Goal: Task Accomplishment & Management: Manage account settings

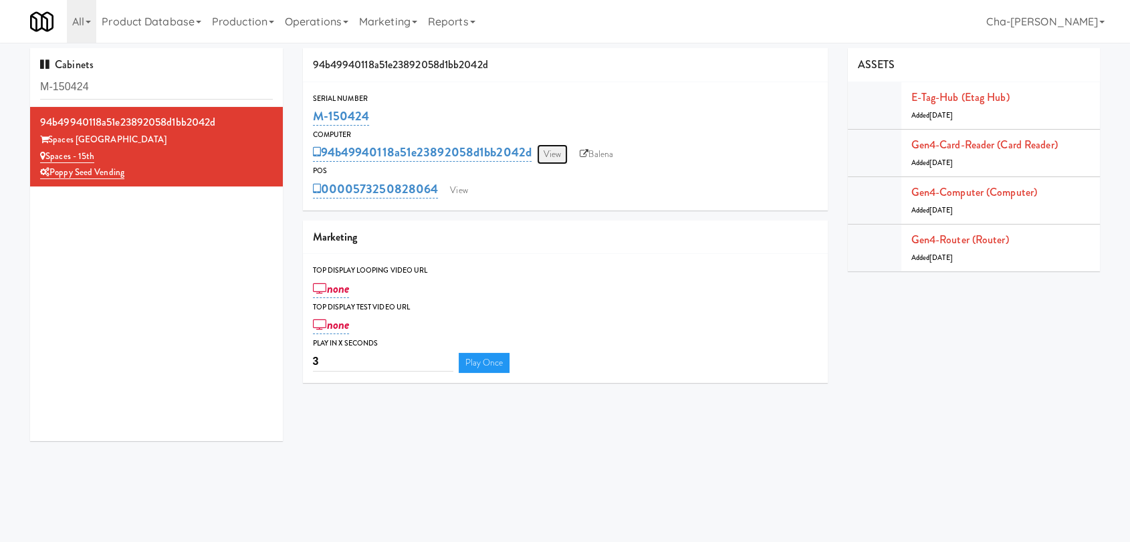
click at [551, 154] on link "View" at bounding box center [552, 154] width 31 height 20
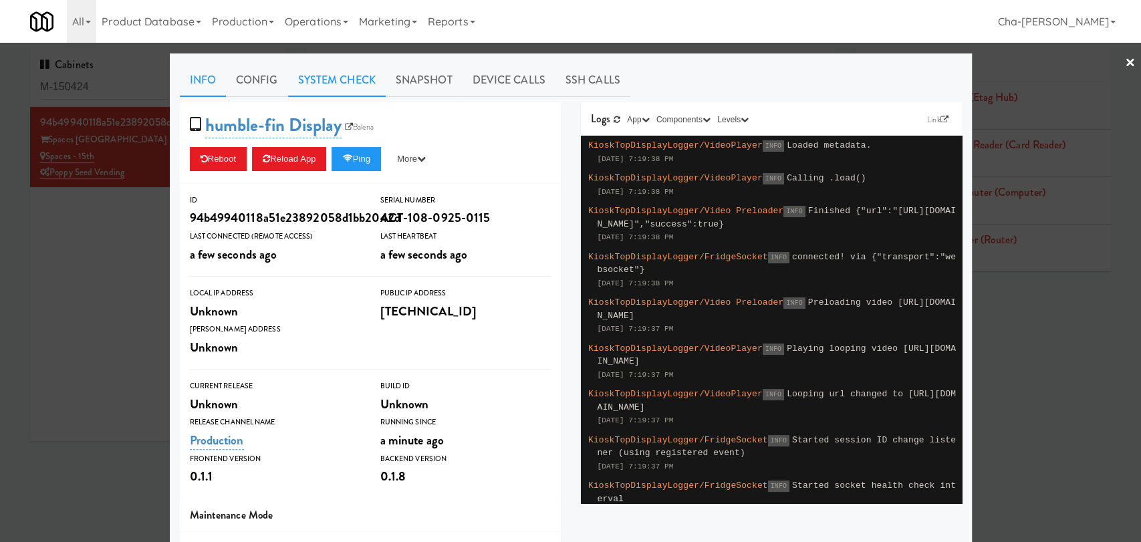
click at [310, 76] on link "System Check" at bounding box center [337, 80] width 98 height 33
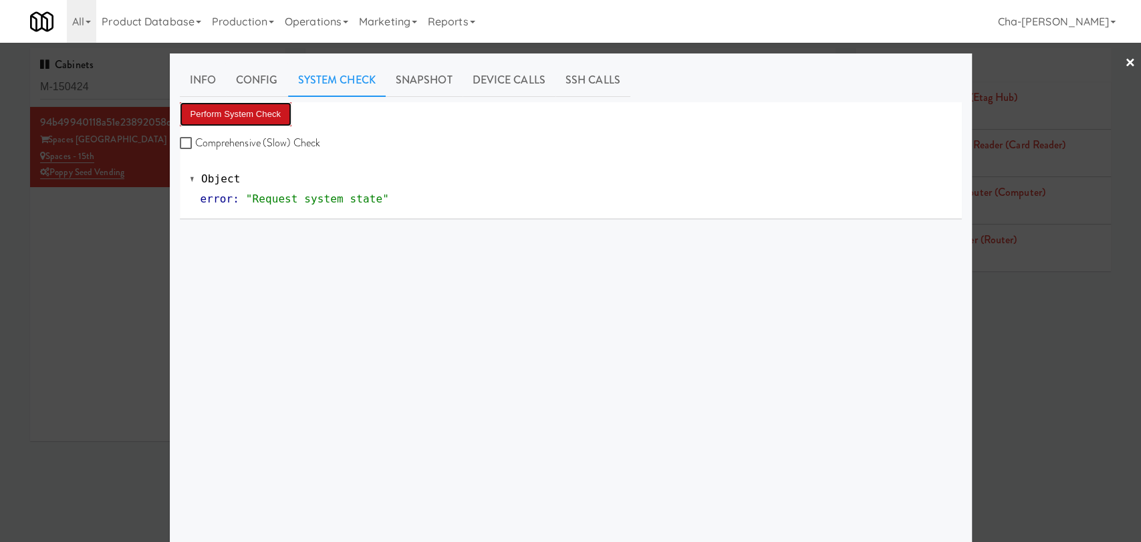
click at [231, 109] on button "Perform System Check" at bounding box center [236, 114] width 112 height 24
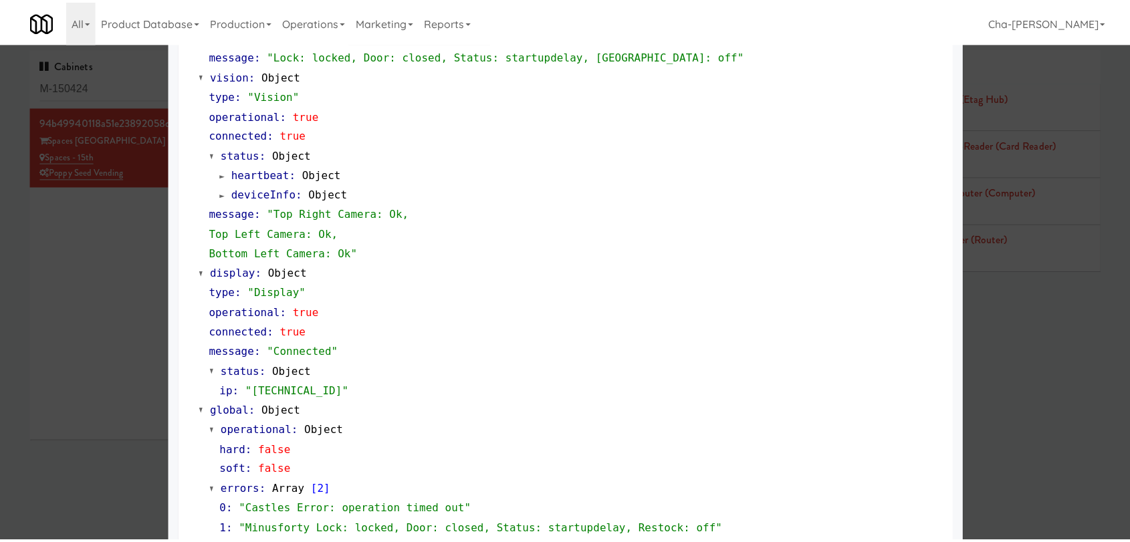
scroll to position [476, 0]
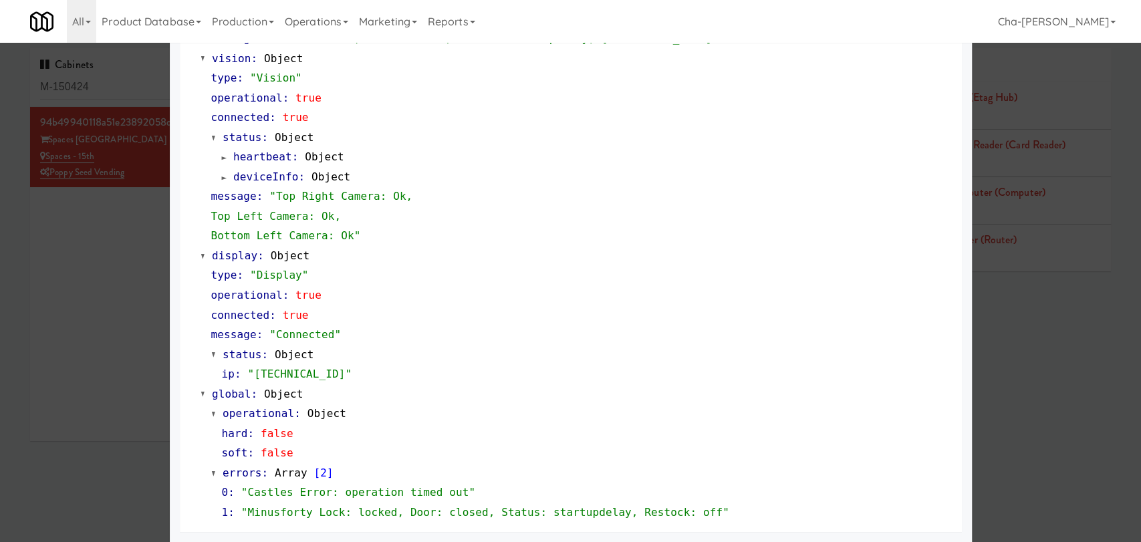
click at [68, 276] on div at bounding box center [570, 271] width 1141 height 542
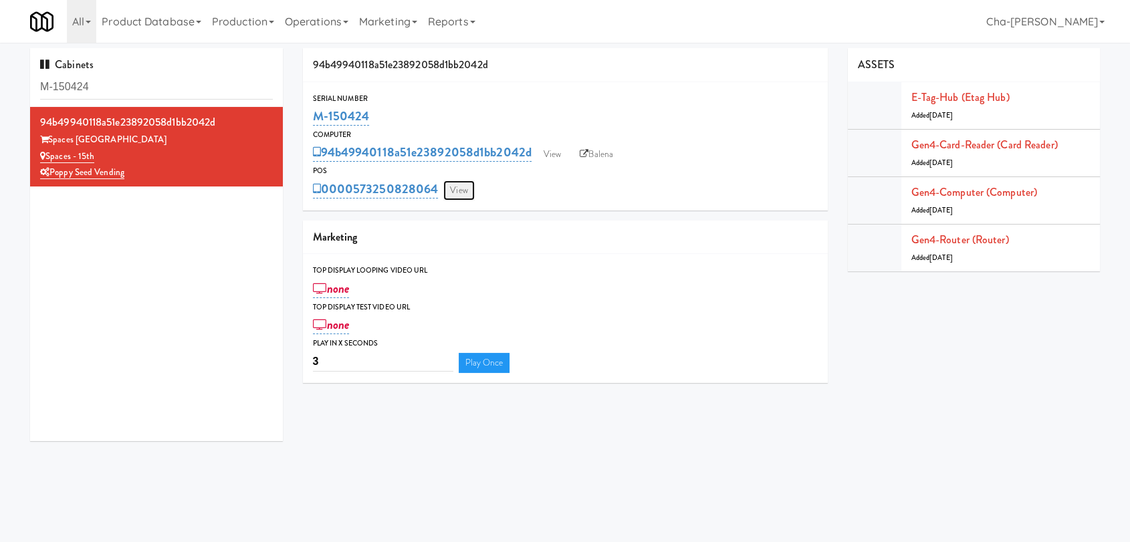
click at [465, 194] on link "View" at bounding box center [458, 190] width 31 height 20
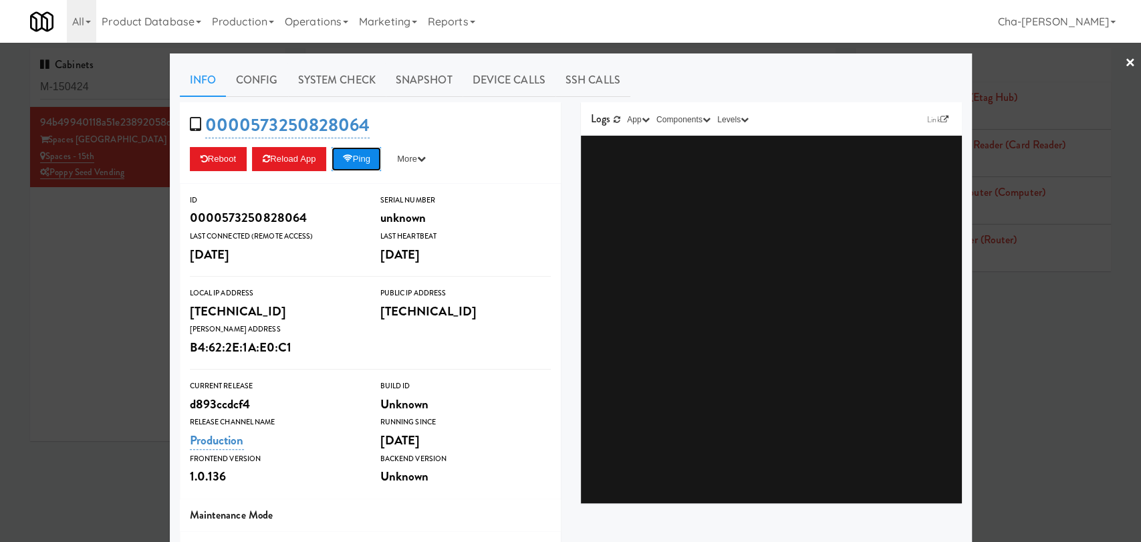
click at [354, 163] on button "Ping" at bounding box center [356, 159] width 49 height 24
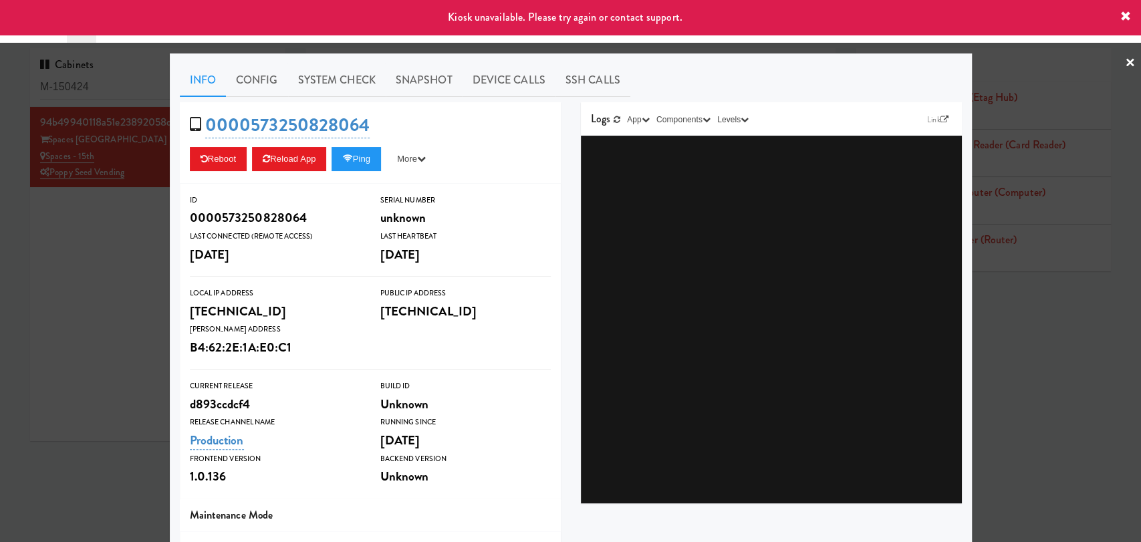
click at [88, 269] on div at bounding box center [570, 271] width 1141 height 542
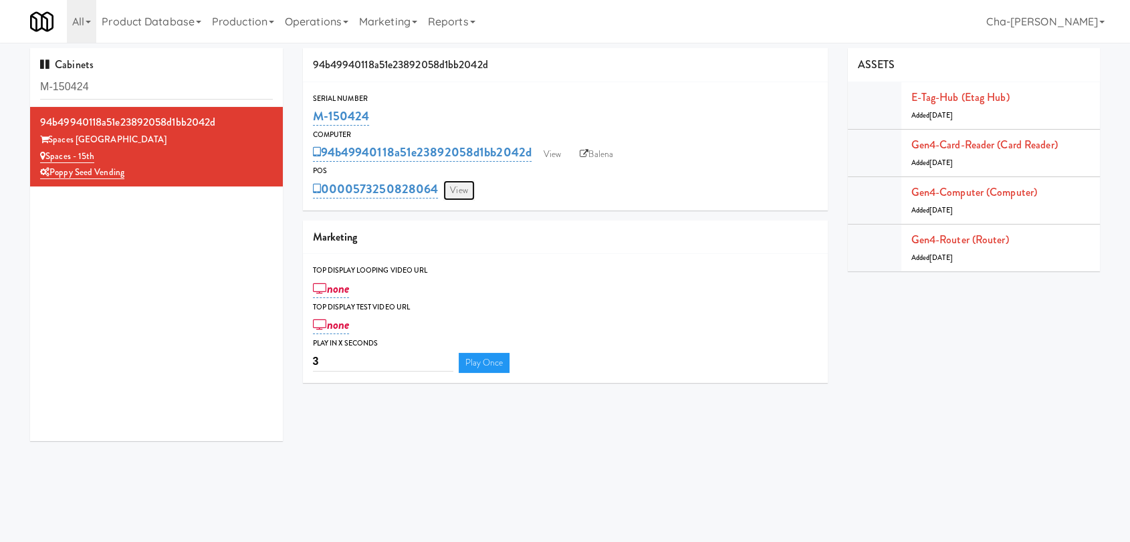
click at [451, 191] on link "View" at bounding box center [458, 190] width 31 height 20
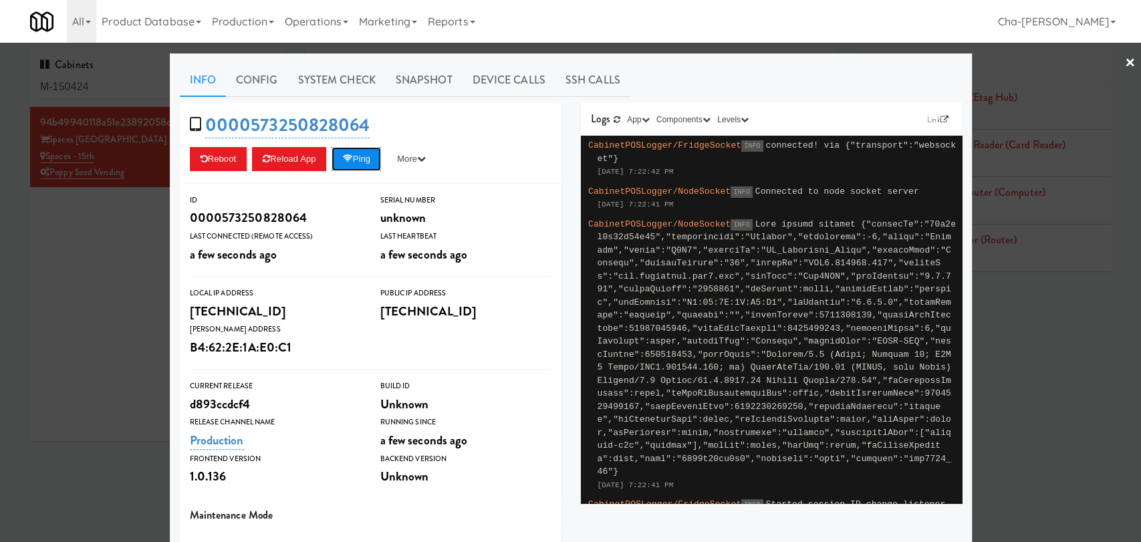
click at [368, 158] on button "Ping" at bounding box center [356, 159] width 49 height 24
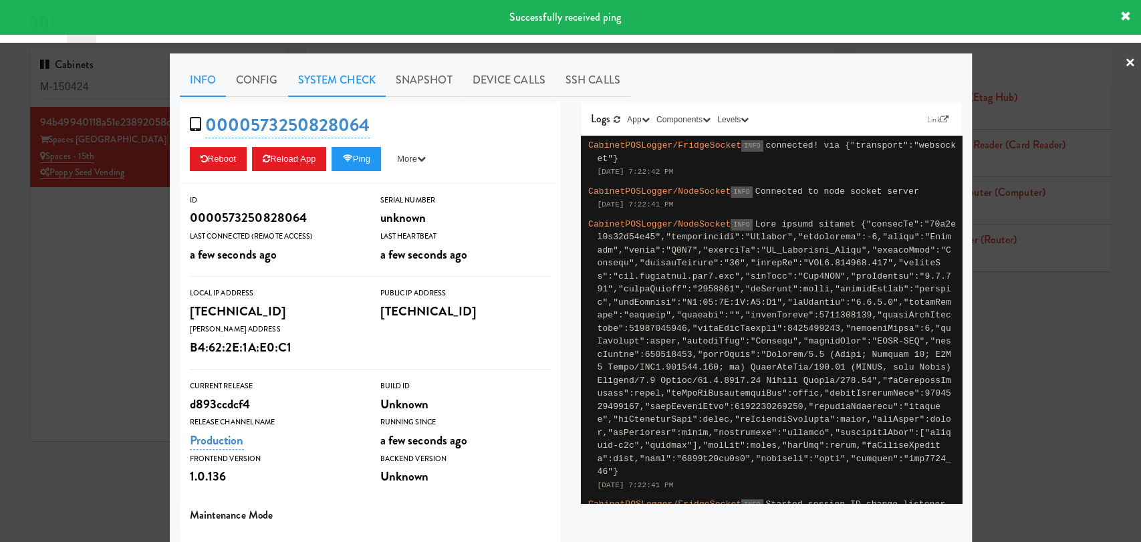
click at [314, 87] on link "System Check" at bounding box center [337, 80] width 98 height 33
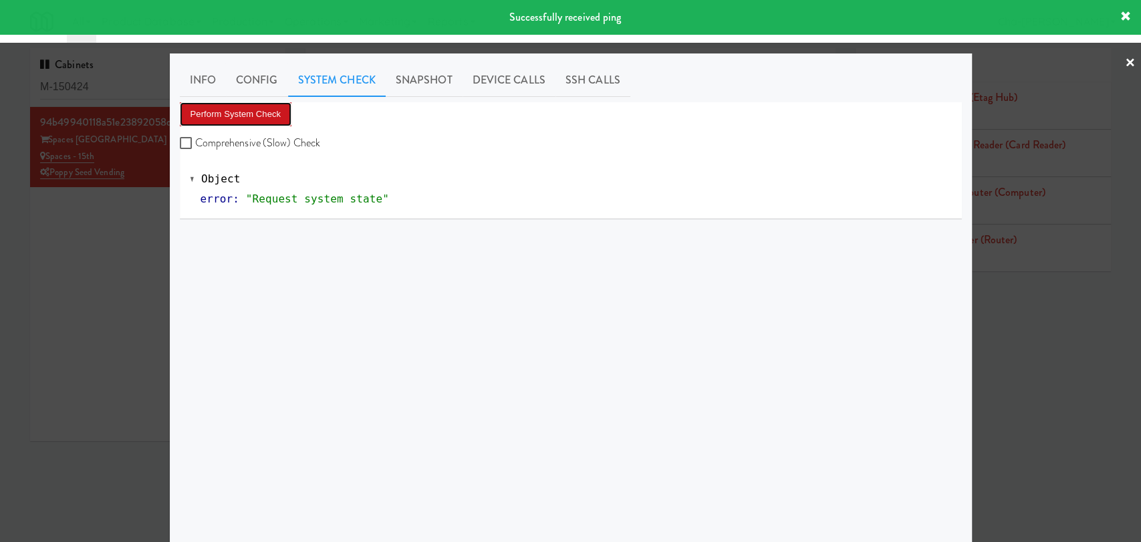
click at [251, 112] on button "Perform System Check" at bounding box center [236, 114] width 112 height 24
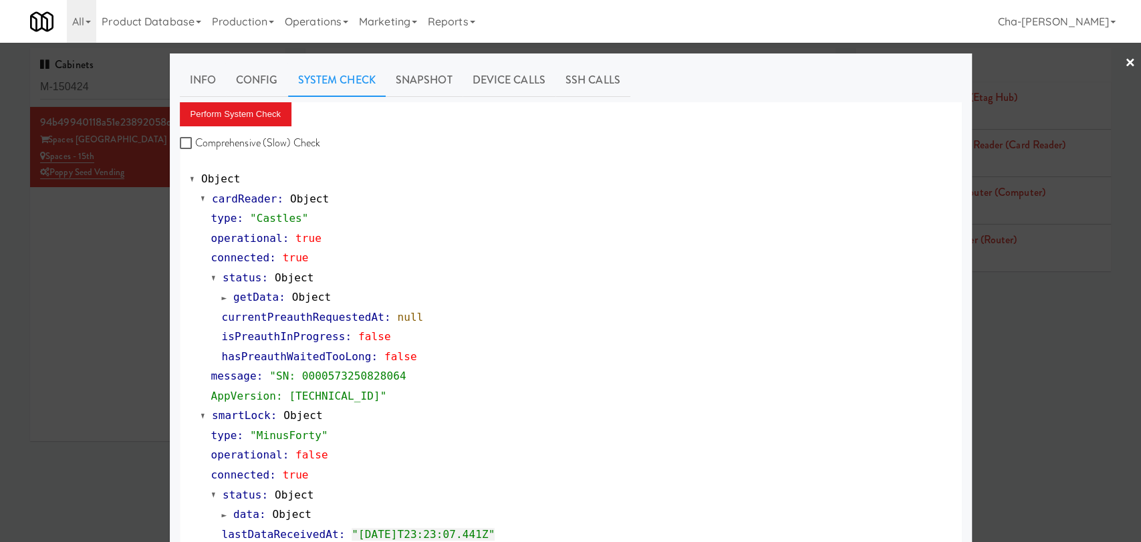
click at [132, 256] on div at bounding box center [570, 271] width 1141 height 542
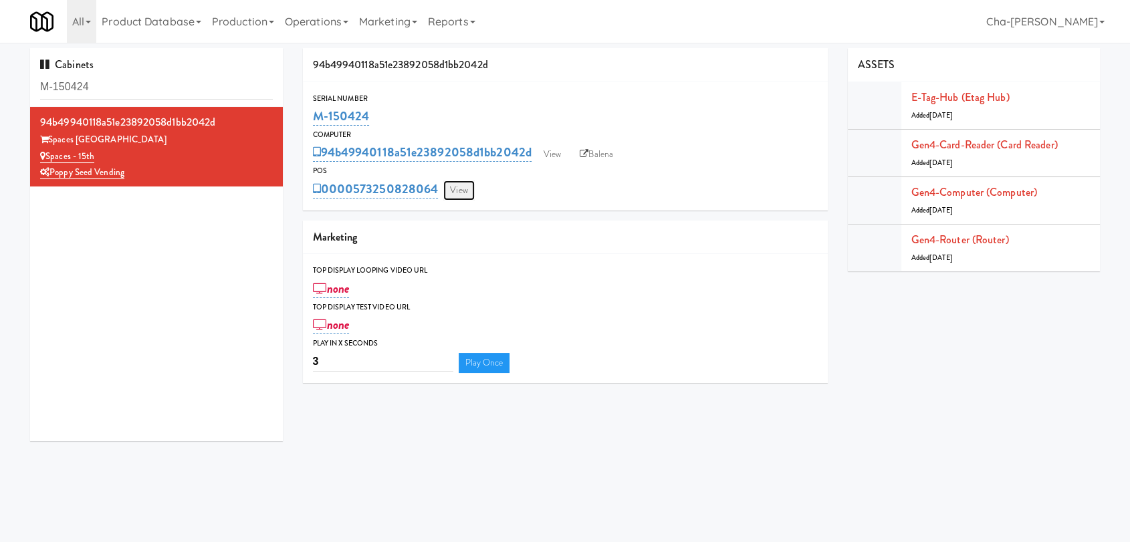
click at [458, 195] on link "View" at bounding box center [458, 190] width 31 height 20
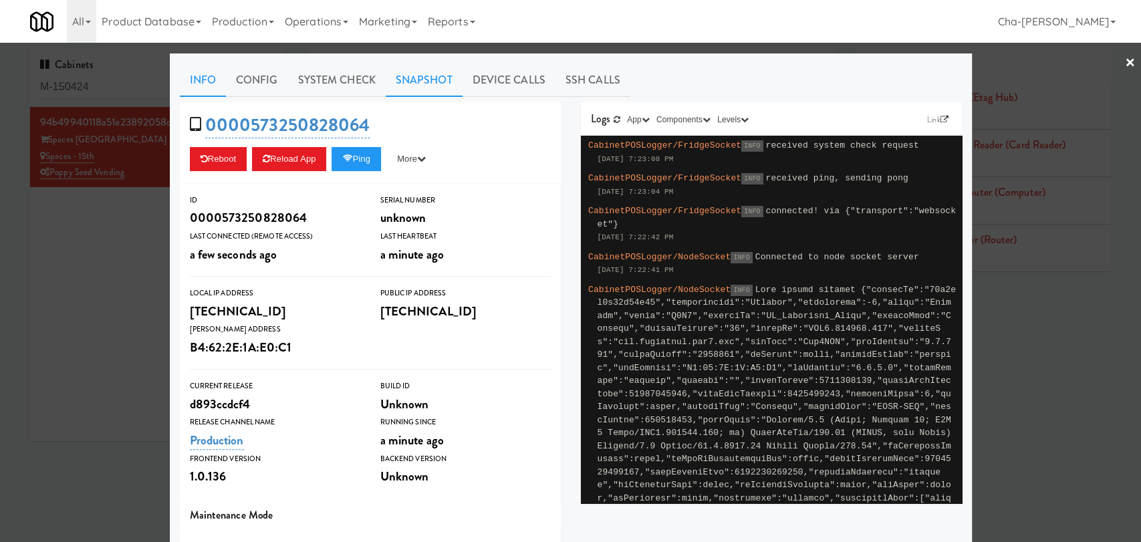
click at [401, 77] on link "Snapshot" at bounding box center [424, 80] width 77 height 33
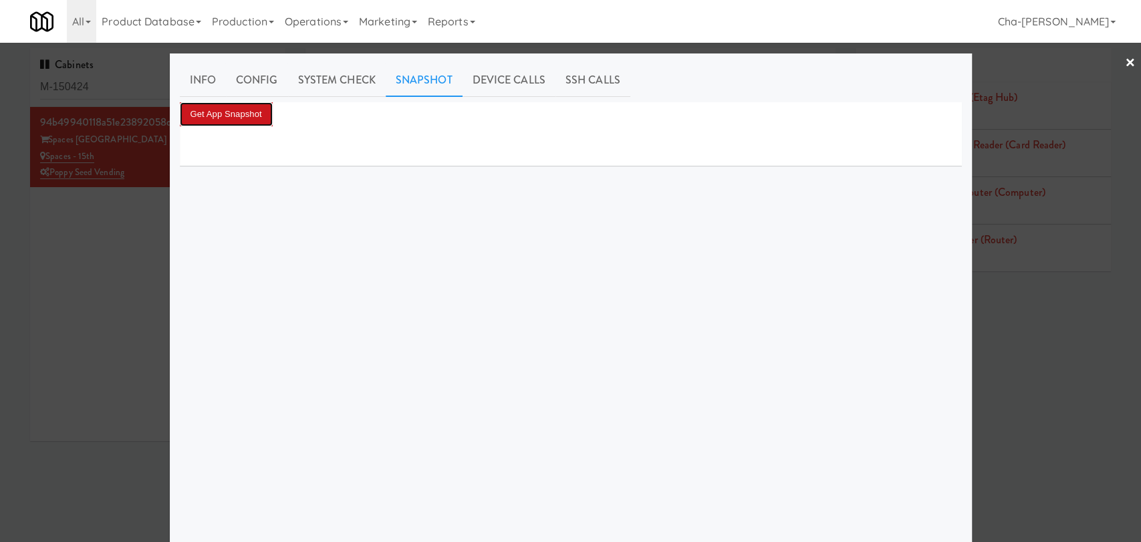
click at [233, 119] on button "Get App Snapshot" at bounding box center [226, 114] width 93 height 24
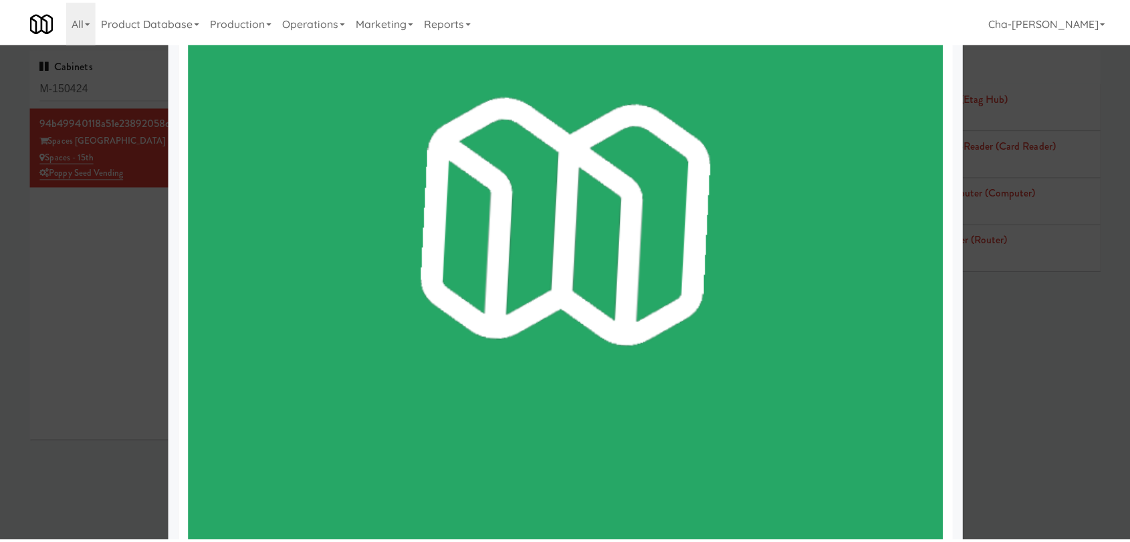
scroll to position [594, 0]
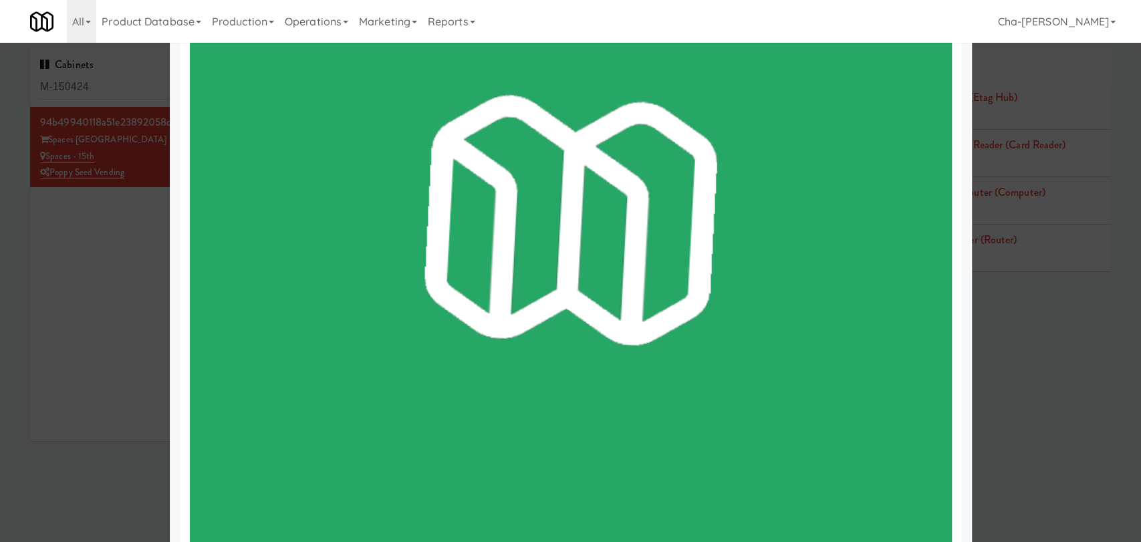
click at [135, 292] on div at bounding box center [570, 271] width 1141 height 542
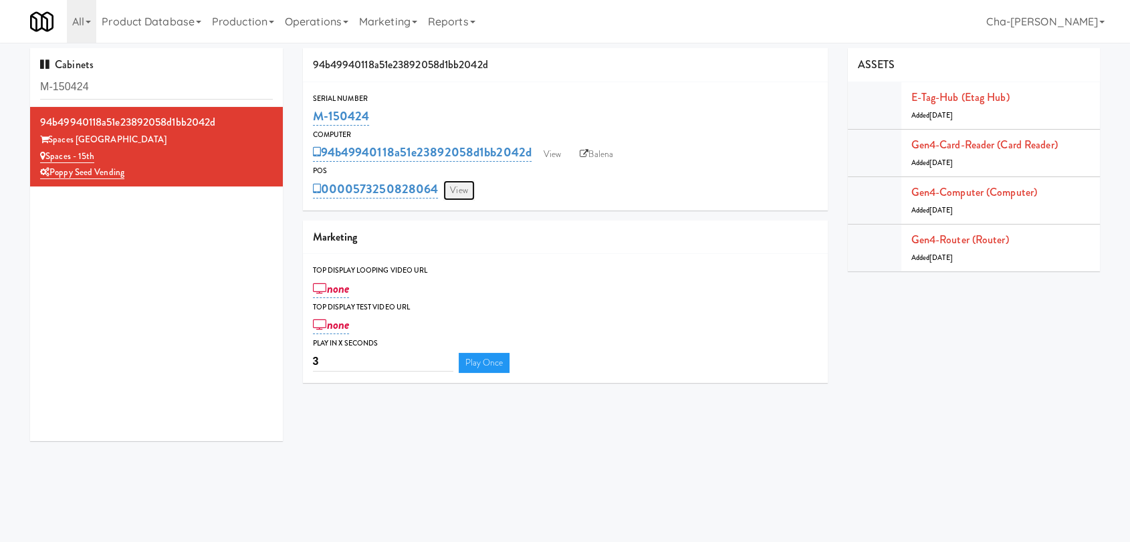
click at [471, 195] on link "View" at bounding box center [458, 190] width 31 height 20
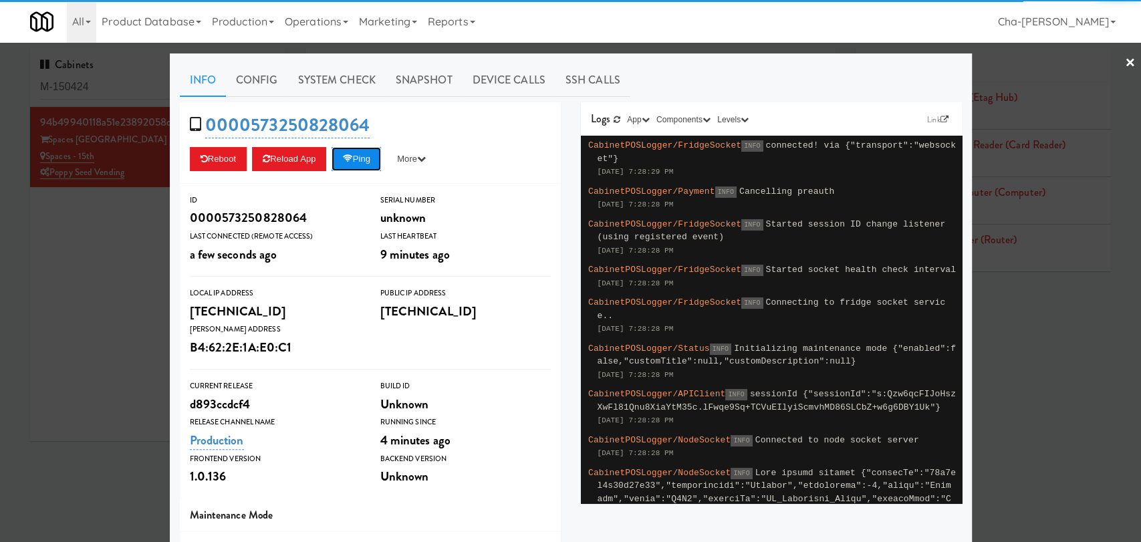
click at [360, 157] on button "Ping" at bounding box center [356, 159] width 49 height 24
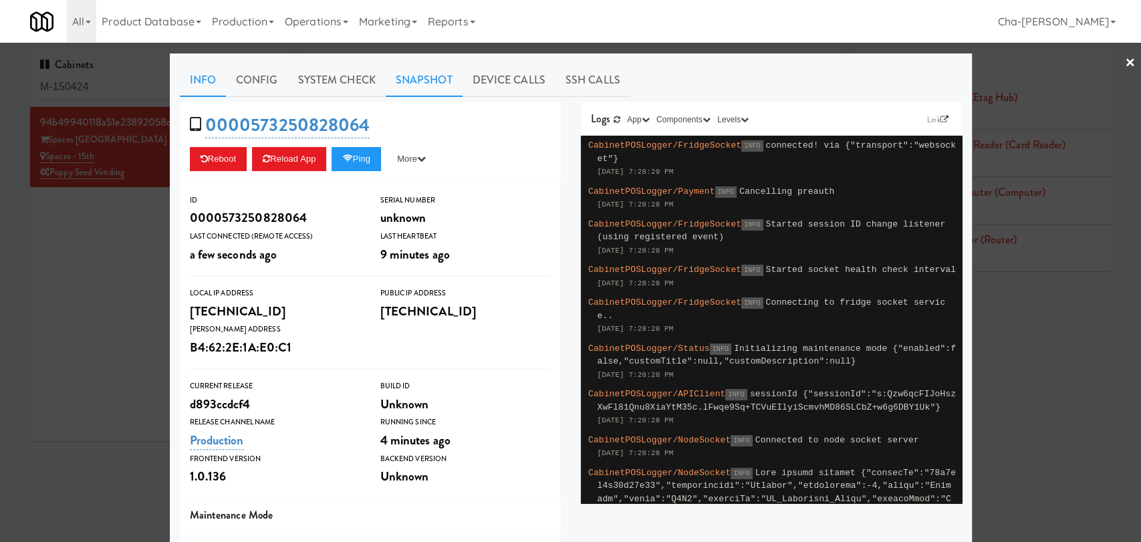
click at [417, 79] on link "Snapshot" at bounding box center [424, 80] width 77 height 33
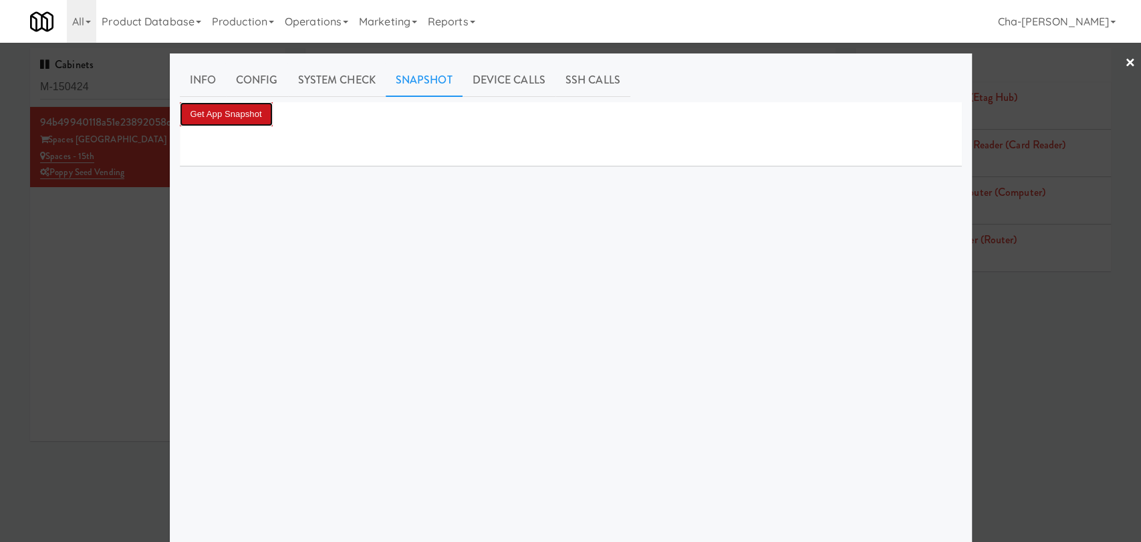
click at [213, 114] on button "Get App Snapshot" at bounding box center [226, 114] width 93 height 24
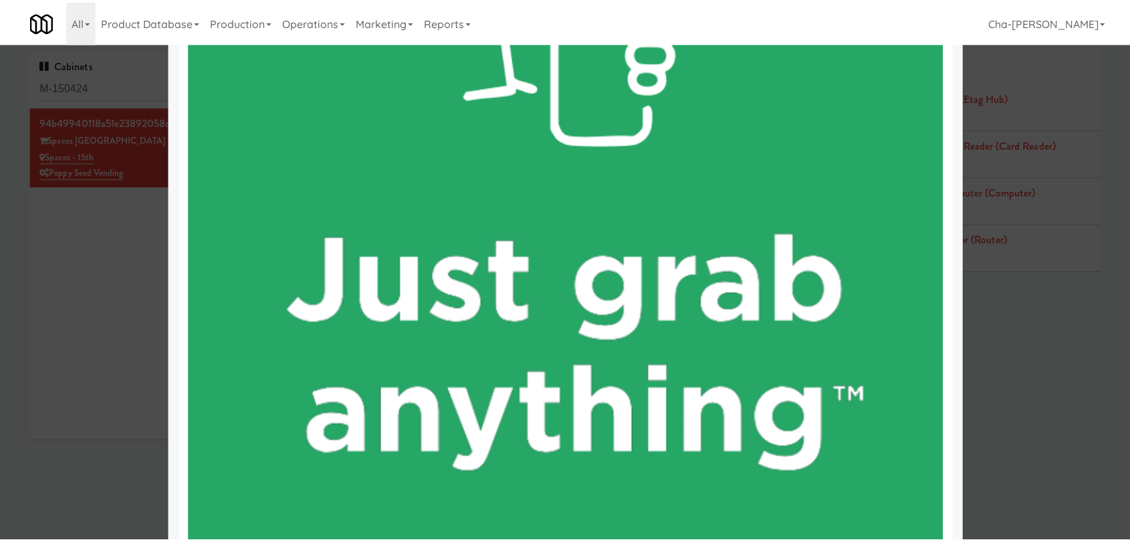
scroll to position [445, 0]
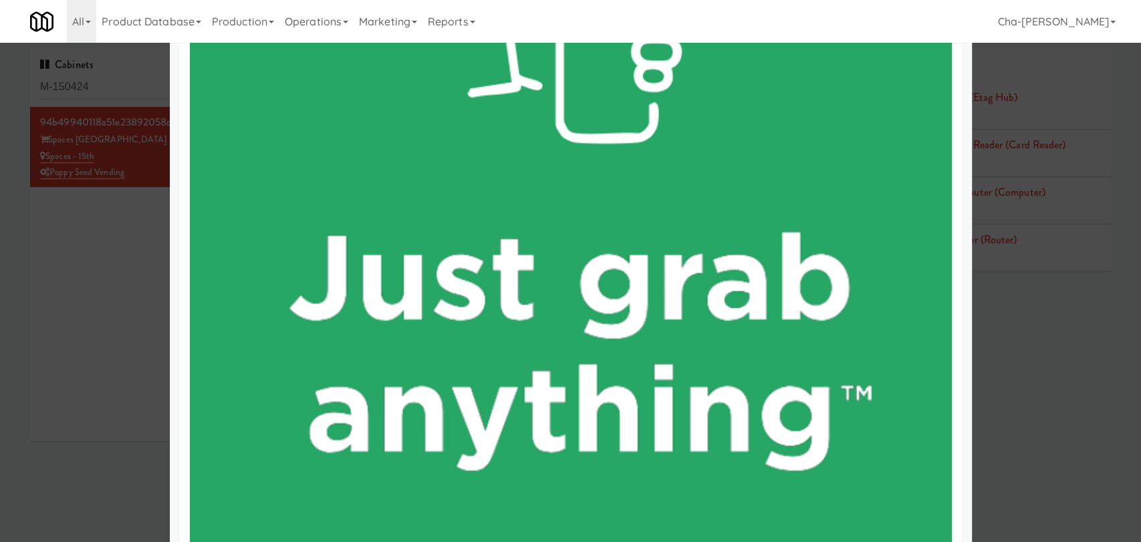
click at [106, 299] on div at bounding box center [570, 271] width 1141 height 542
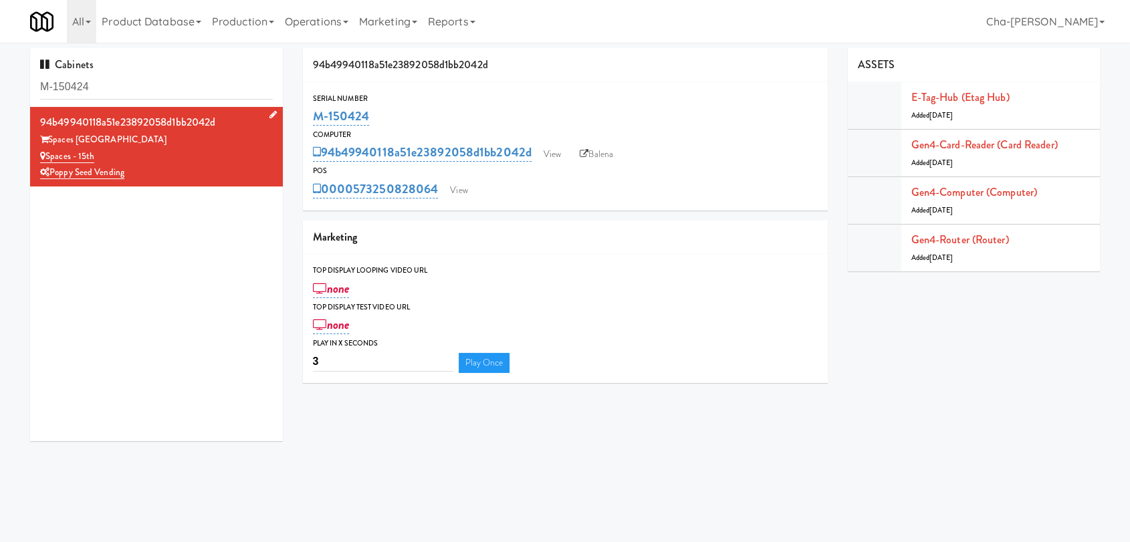
drag, startPoint x: 112, startPoint y: 152, endPoint x: 47, endPoint y: 154, distance: 64.2
click at [47, 154] on div "Spaces - 15th" at bounding box center [156, 156] width 233 height 17
copy link "Spaces - 15th"
click at [556, 156] on link "View" at bounding box center [552, 154] width 31 height 20
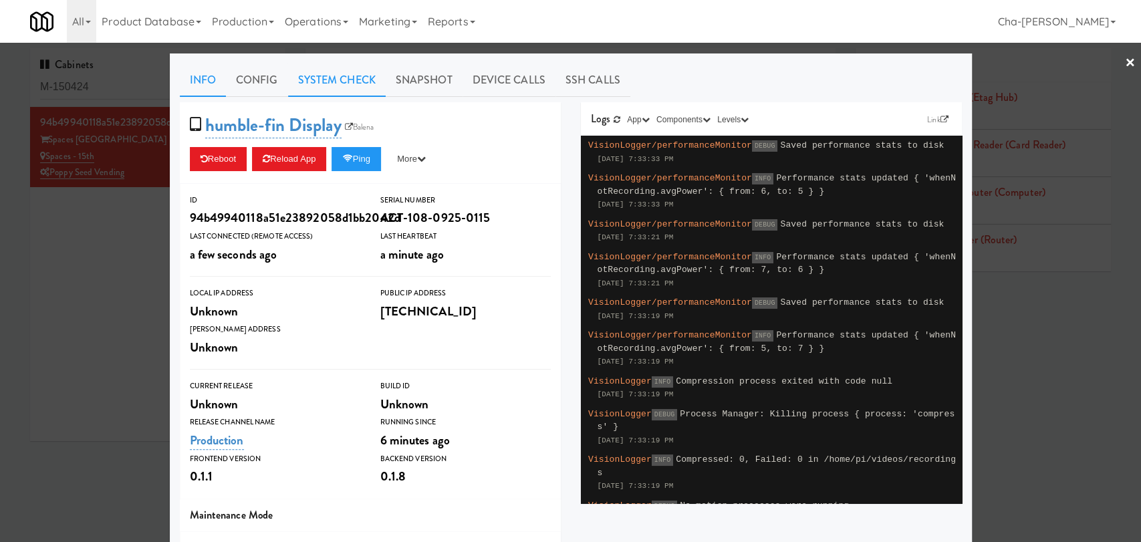
click at [336, 76] on link "System Check" at bounding box center [337, 80] width 98 height 33
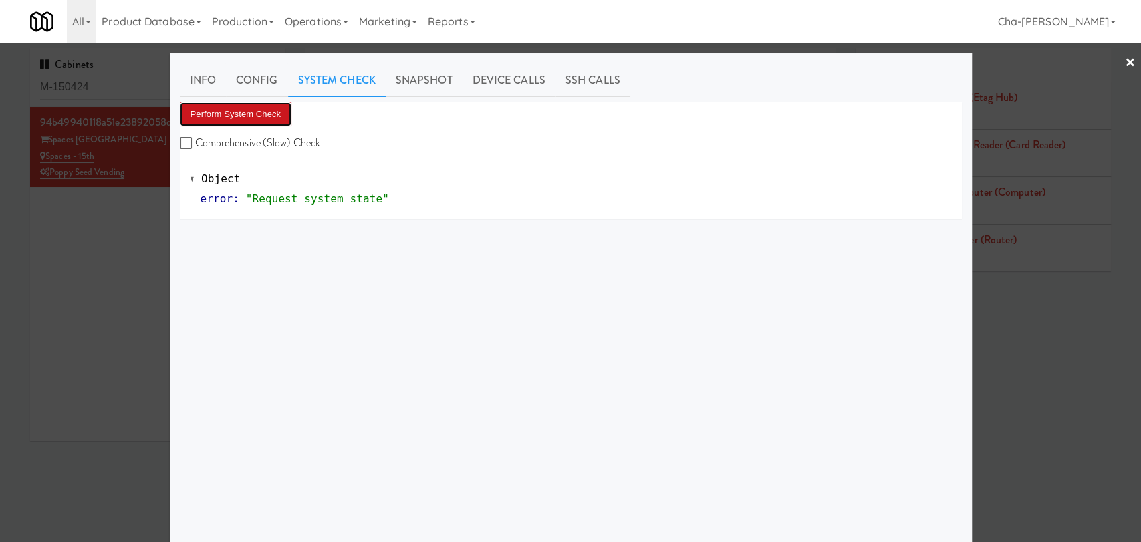
click at [229, 107] on button "Perform System Check" at bounding box center [236, 114] width 112 height 24
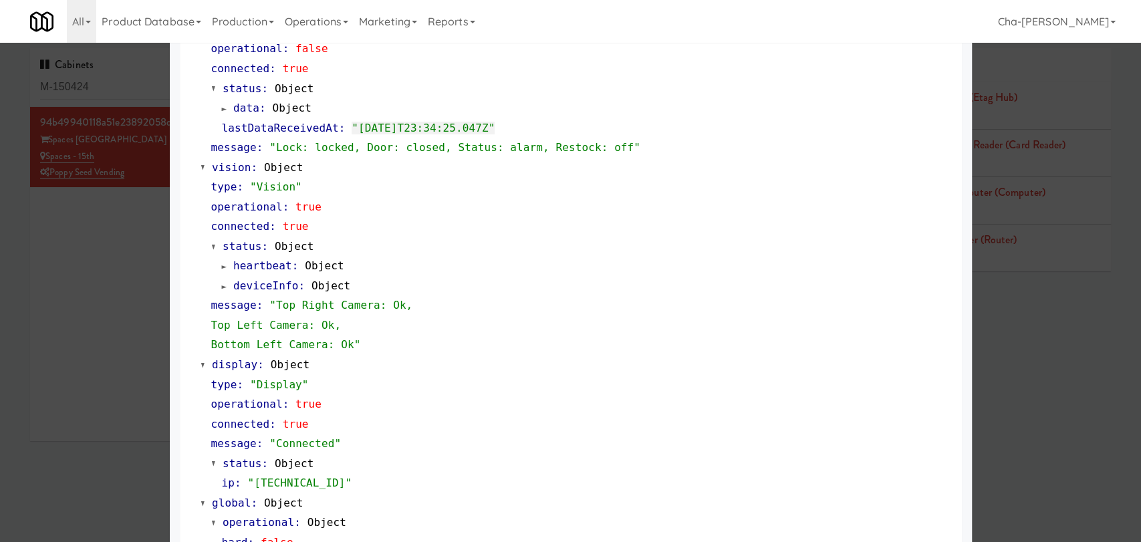
scroll to position [496, 0]
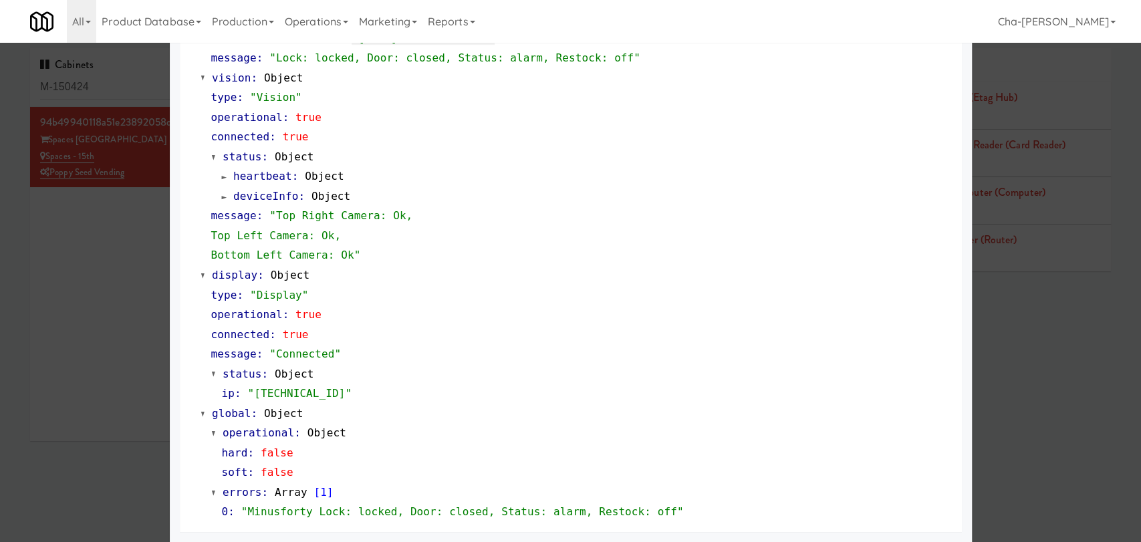
click at [140, 333] on div at bounding box center [570, 271] width 1141 height 542
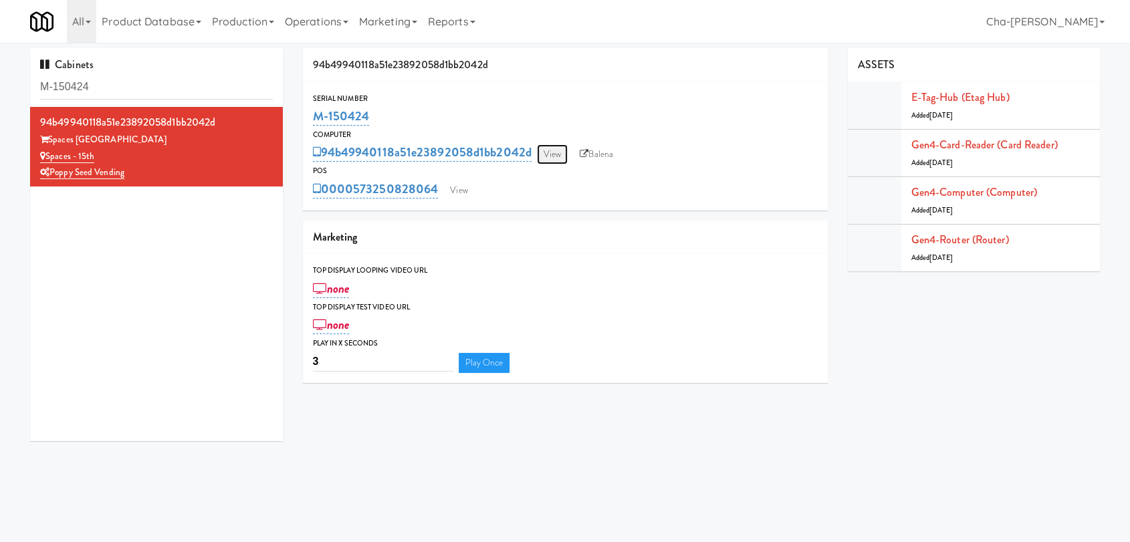
click at [545, 156] on link "View" at bounding box center [552, 154] width 31 height 20
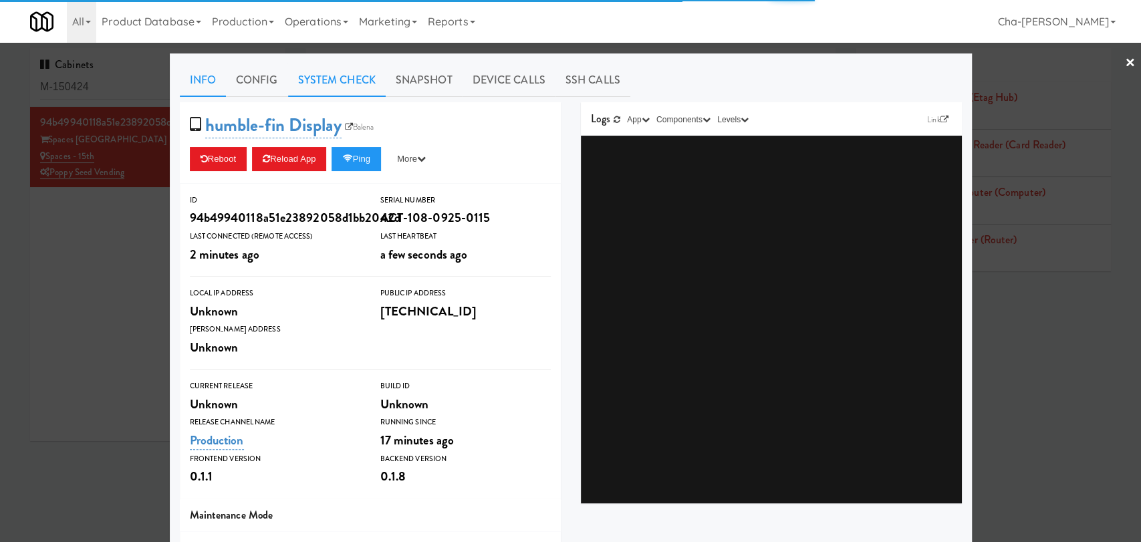
click at [322, 71] on link "System Check" at bounding box center [337, 80] width 98 height 33
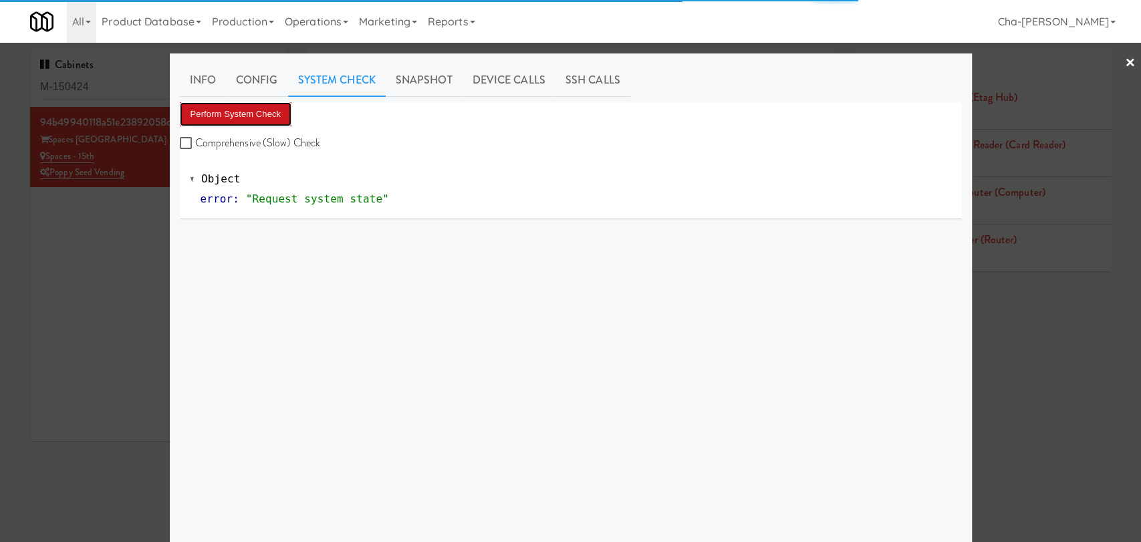
click at [269, 118] on button "Perform System Check" at bounding box center [236, 114] width 112 height 24
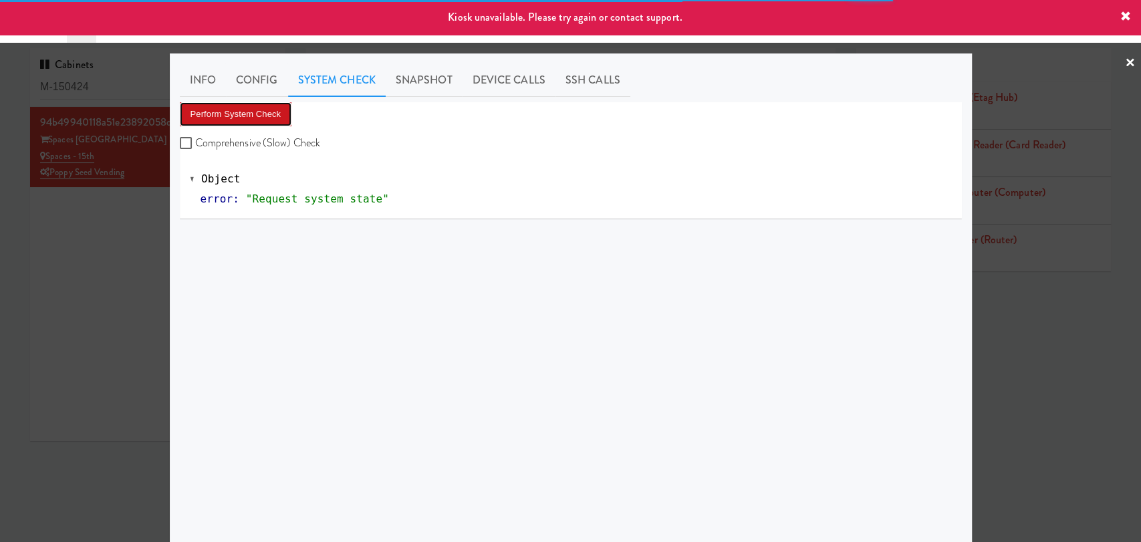
click at [255, 115] on button "Perform System Check" at bounding box center [236, 114] width 112 height 24
click at [138, 259] on div at bounding box center [570, 271] width 1141 height 542
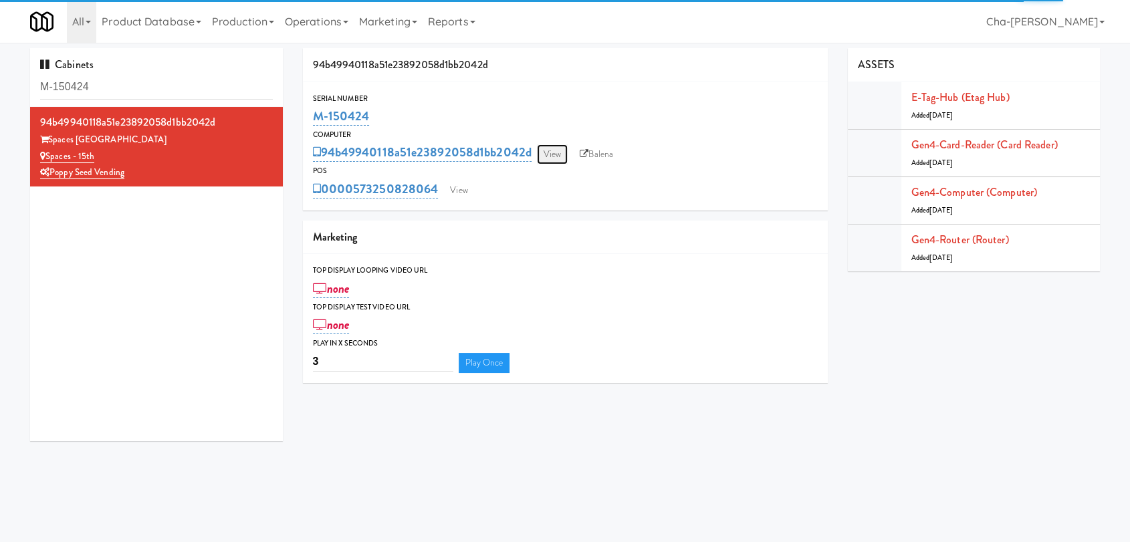
click at [558, 149] on link "View" at bounding box center [552, 154] width 31 height 20
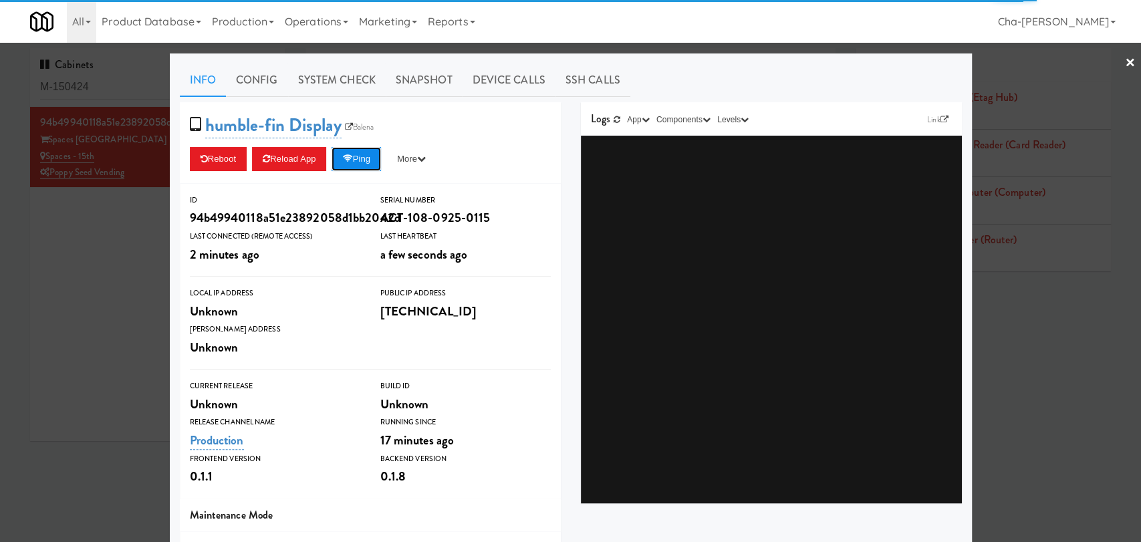
click at [356, 167] on button "Ping" at bounding box center [356, 159] width 49 height 24
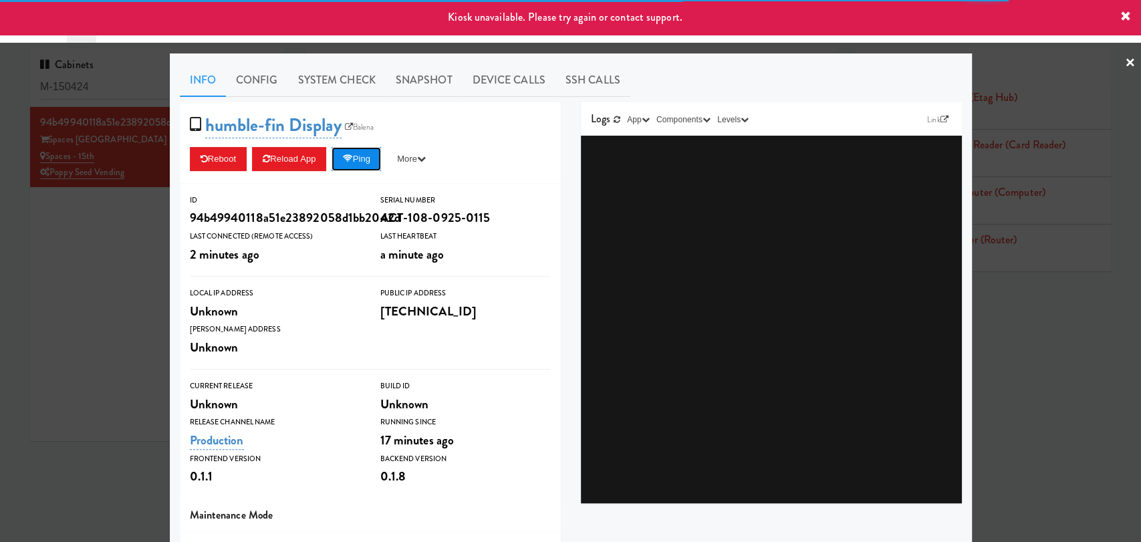
click at [368, 156] on button "Ping" at bounding box center [356, 159] width 49 height 24
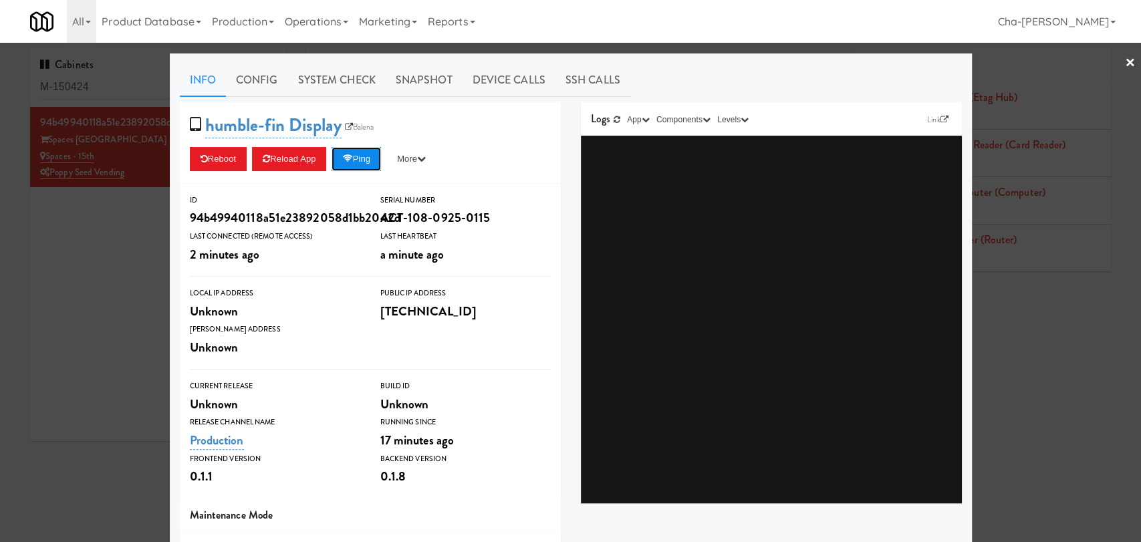
click at [356, 155] on button "Ping" at bounding box center [356, 159] width 49 height 24
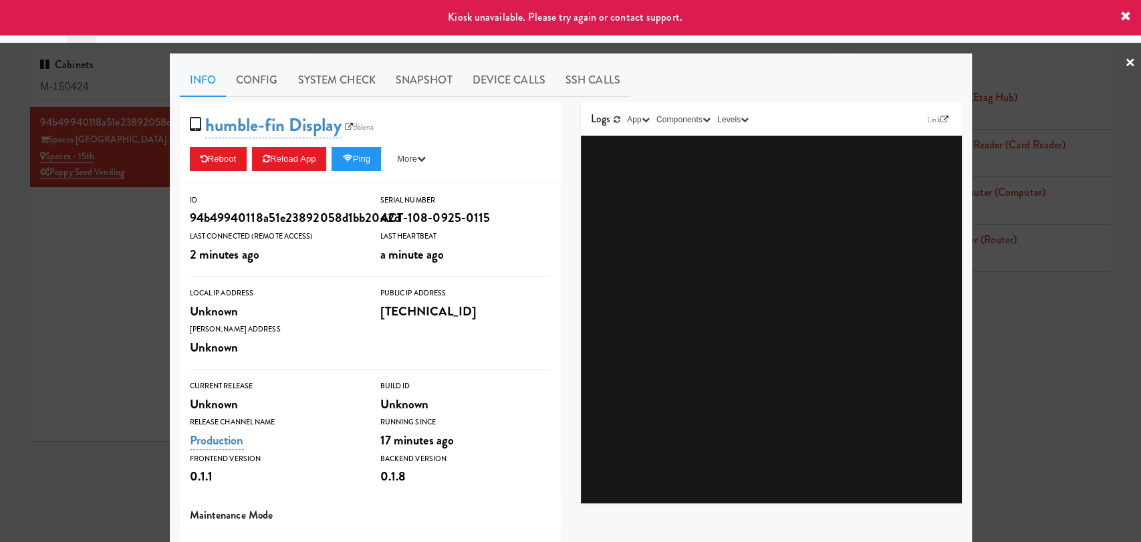
click at [92, 273] on div at bounding box center [570, 271] width 1141 height 542
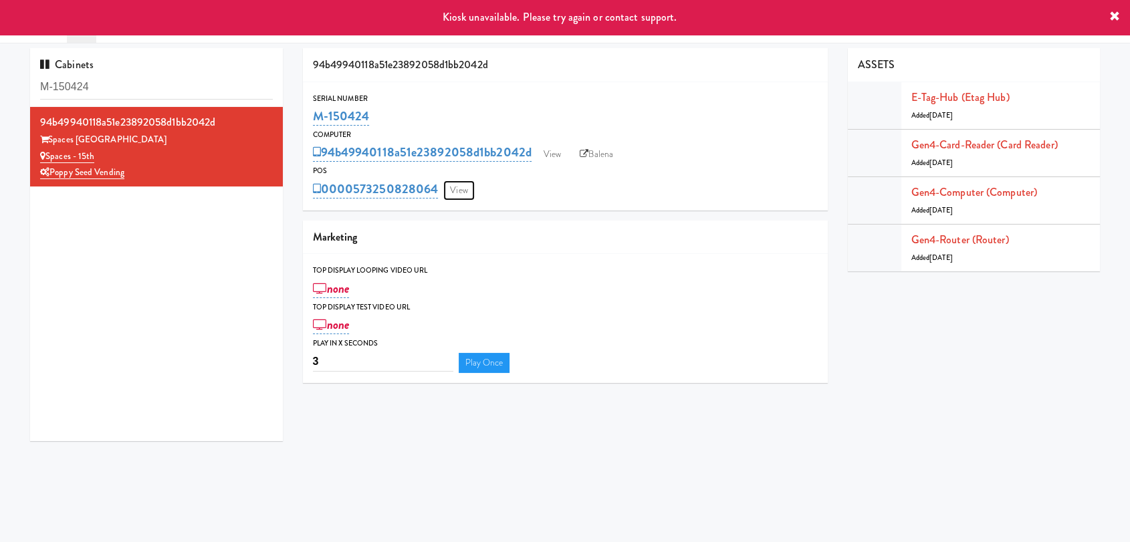
click at [465, 190] on link "View" at bounding box center [458, 190] width 31 height 20
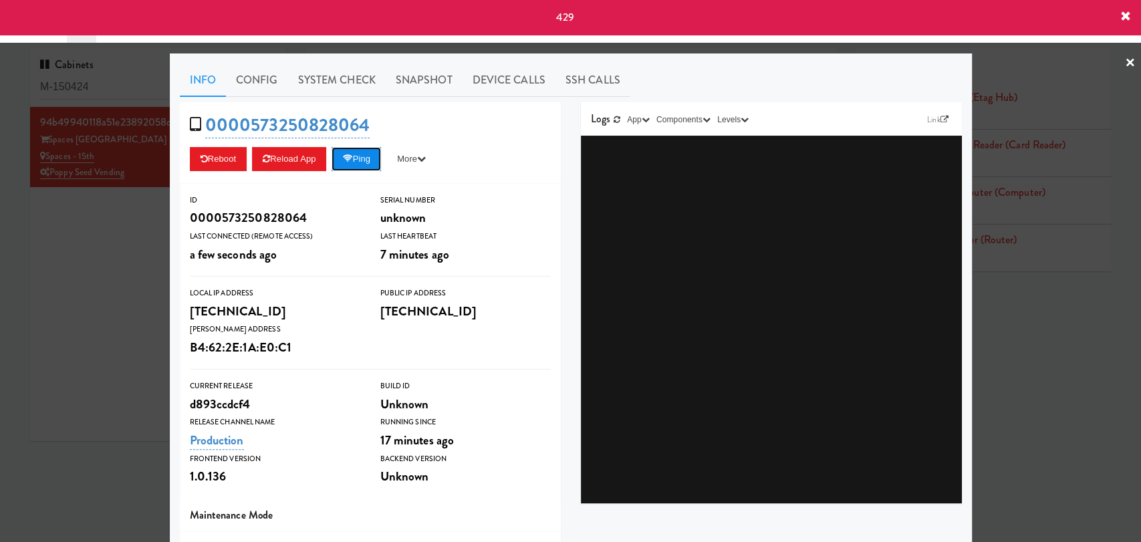
click at [374, 162] on button "Ping" at bounding box center [356, 159] width 49 height 24
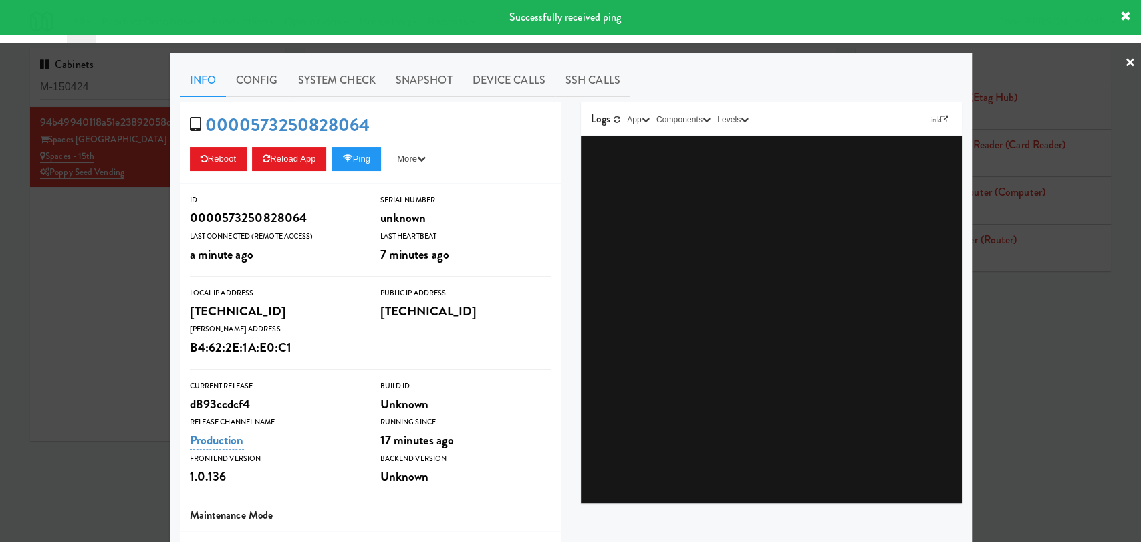
click at [136, 265] on div at bounding box center [570, 271] width 1141 height 542
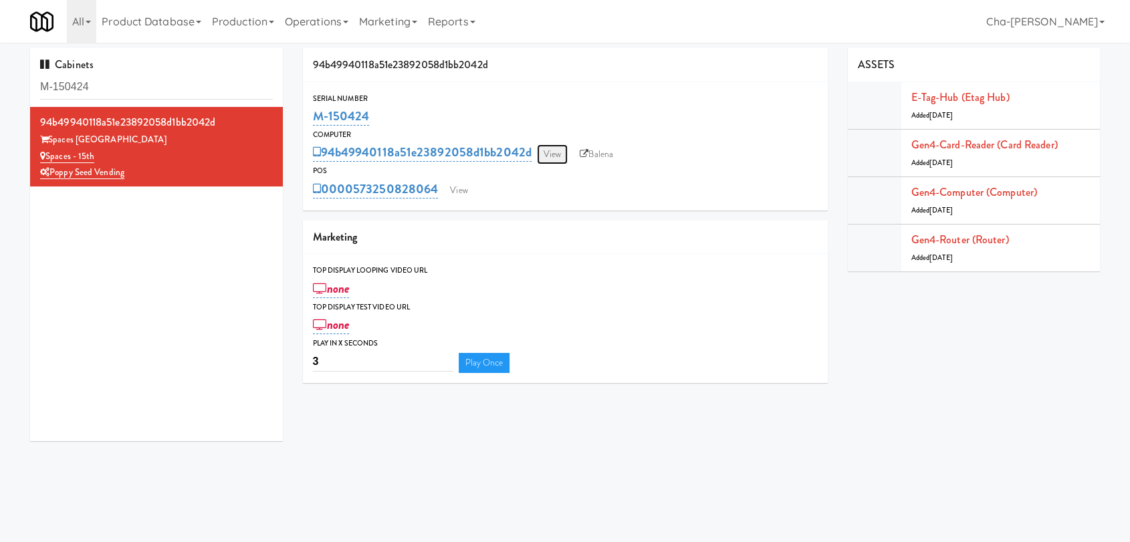
click at [552, 159] on link "View" at bounding box center [552, 154] width 31 height 20
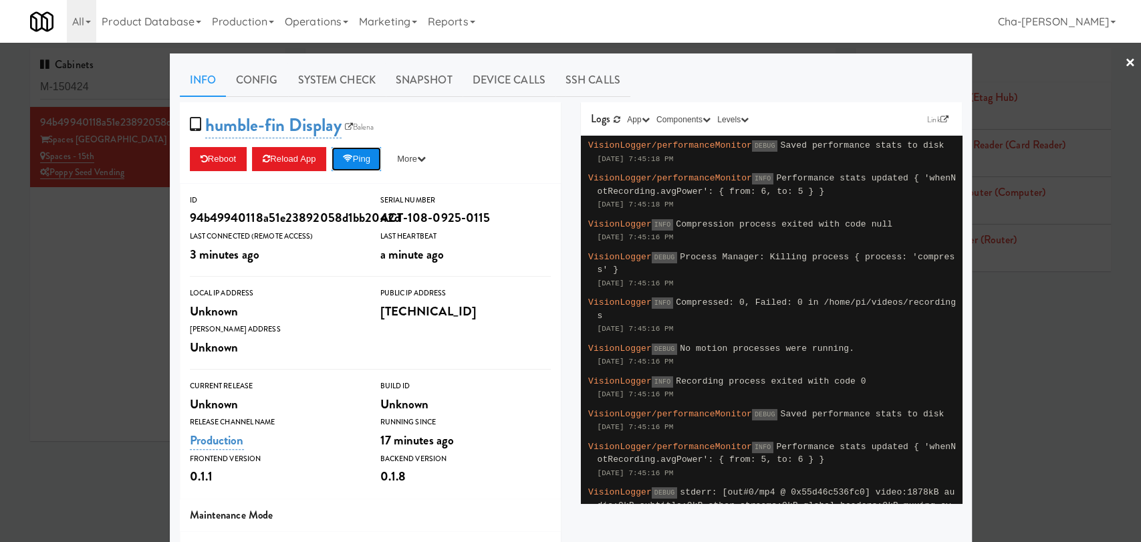
click at [358, 168] on button "Ping" at bounding box center [356, 159] width 49 height 24
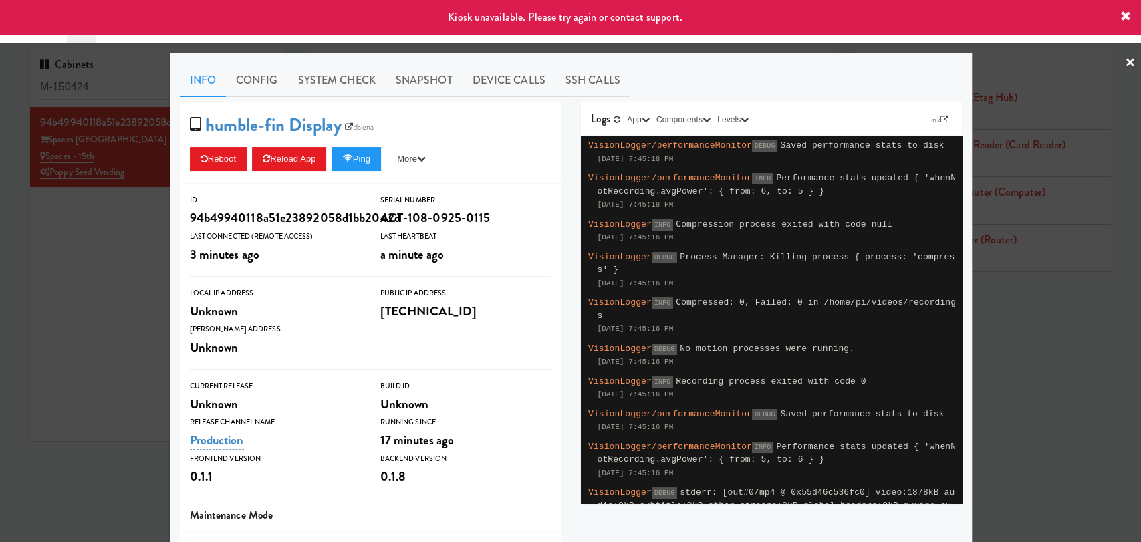
click at [130, 245] on div at bounding box center [570, 271] width 1141 height 542
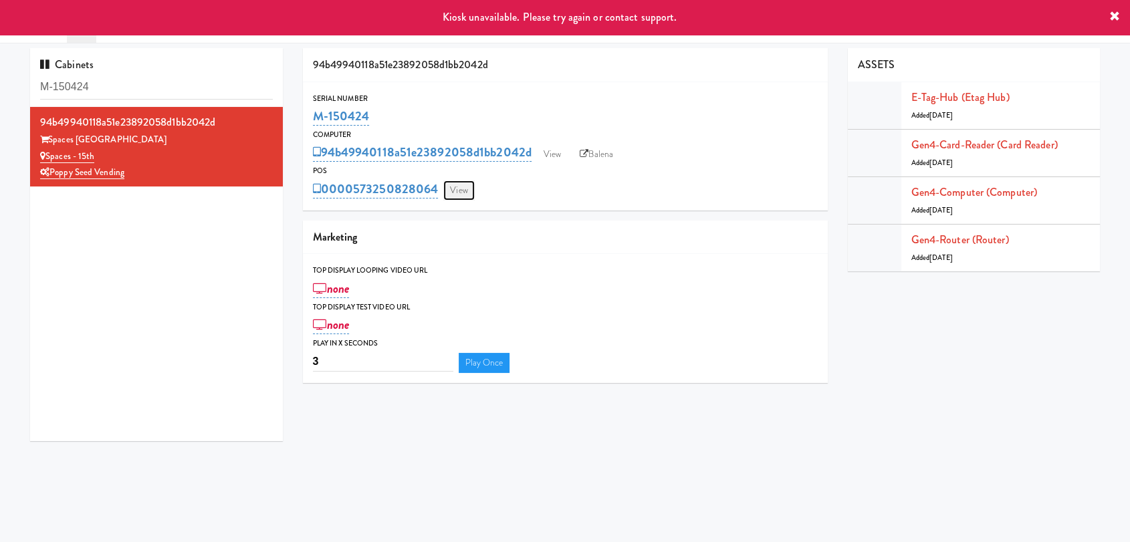
click at [467, 189] on link "View" at bounding box center [458, 190] width 31 height 20
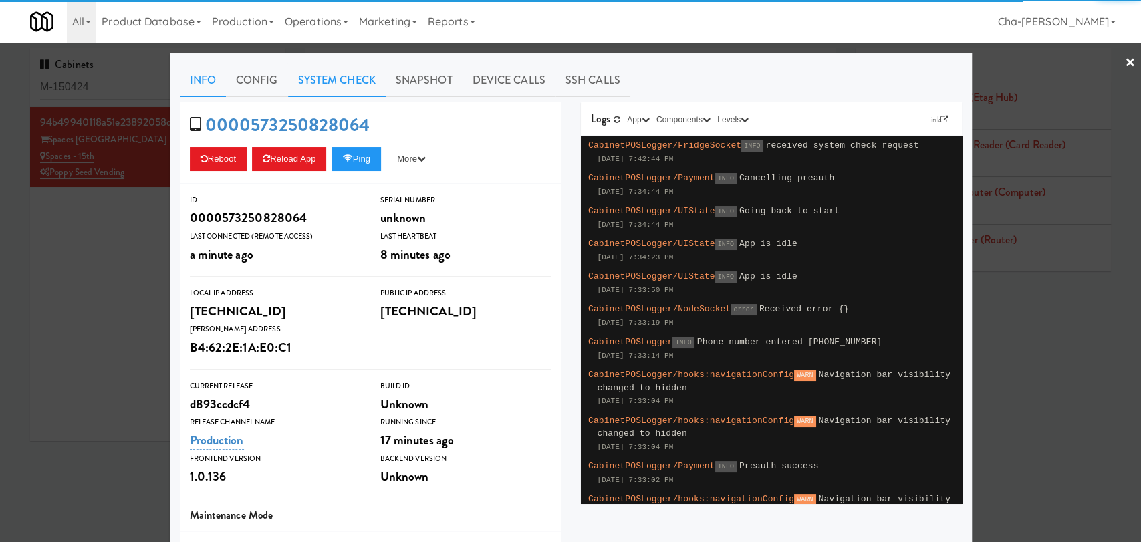
click at [327, 80] on link "System Check" at bounding box center [337, 80] width 98 height 33
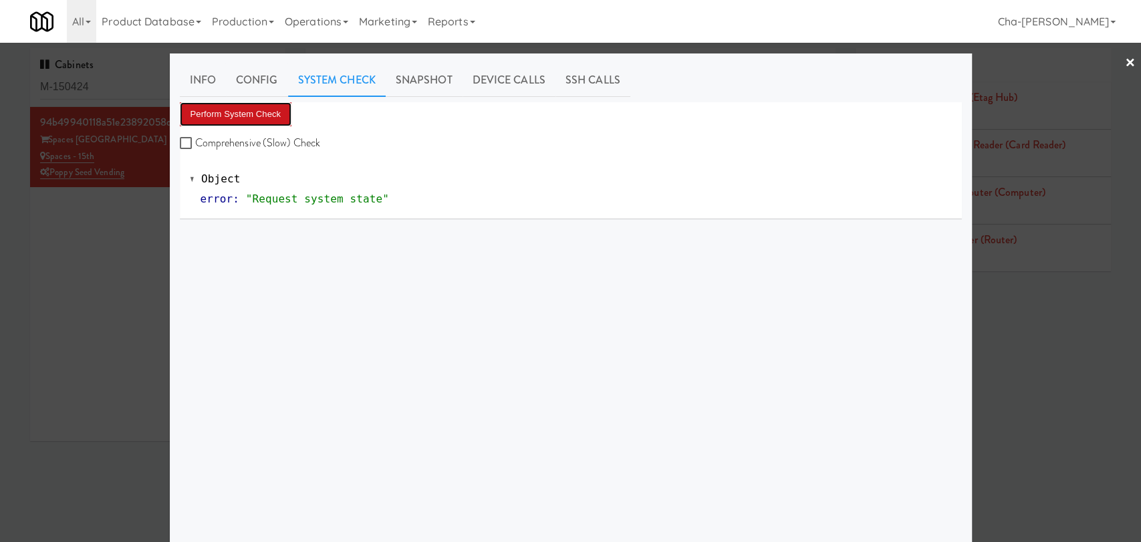
click at [249, 112] on button "Perform System Check" at bounding box center [236, 114] width 112 height 24
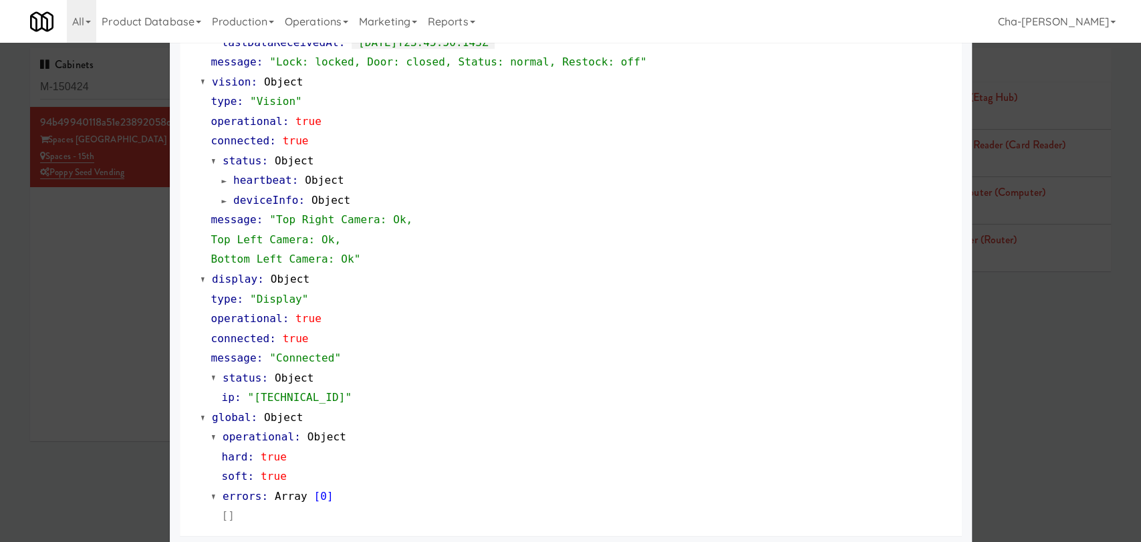
scroll to position [496, 0]
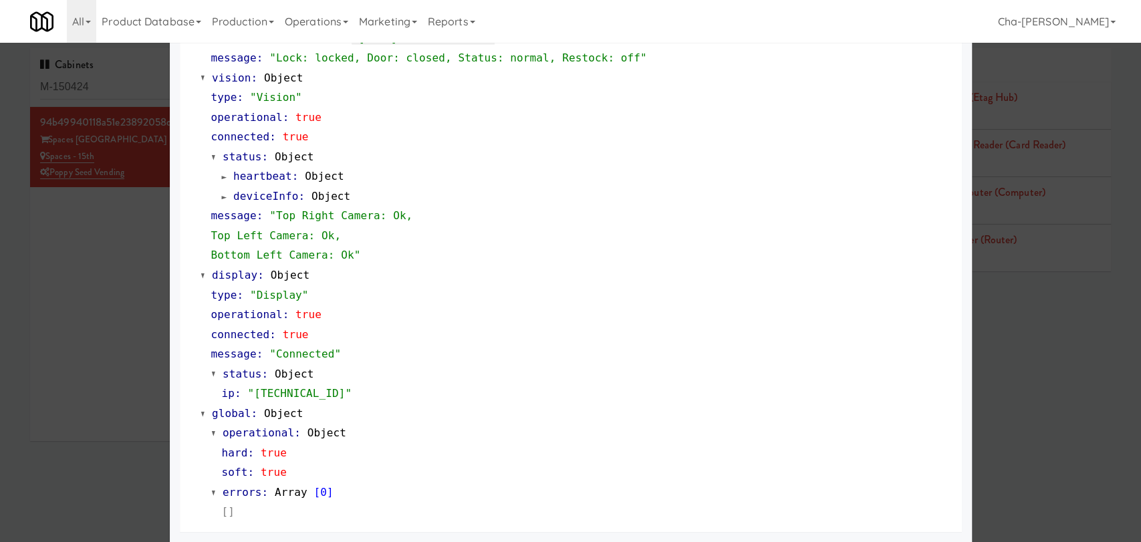
click at [77, 274] on div at bounding box center [570, 271] width 1141 height 542
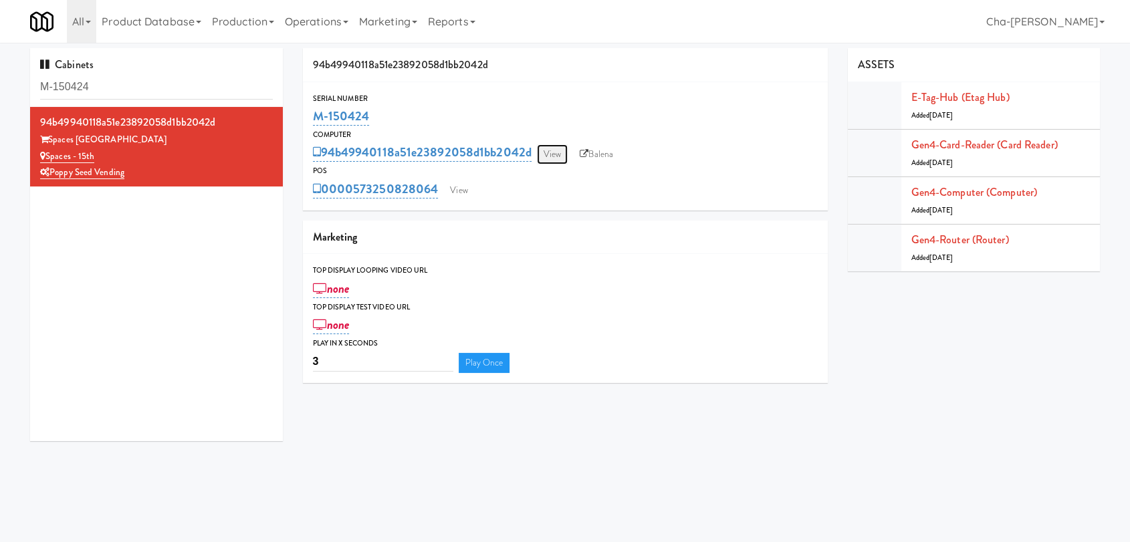
click at [551, 158] on link "View" at bounding box center [552, 154] width 31 height 20
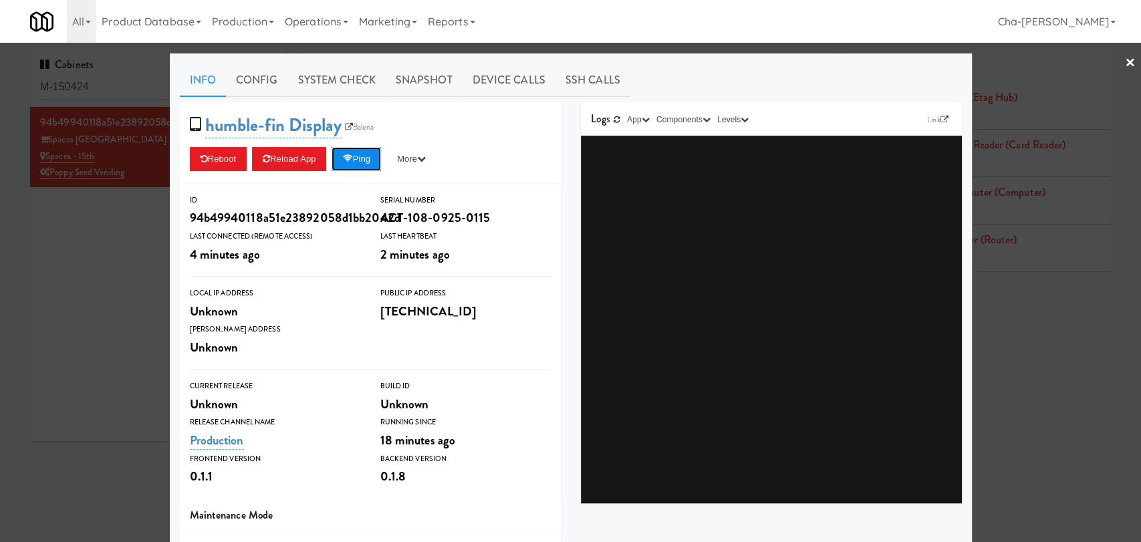
click at [356, 164] on button "Ping" at bounding box center [356, 159] width 49 height 24
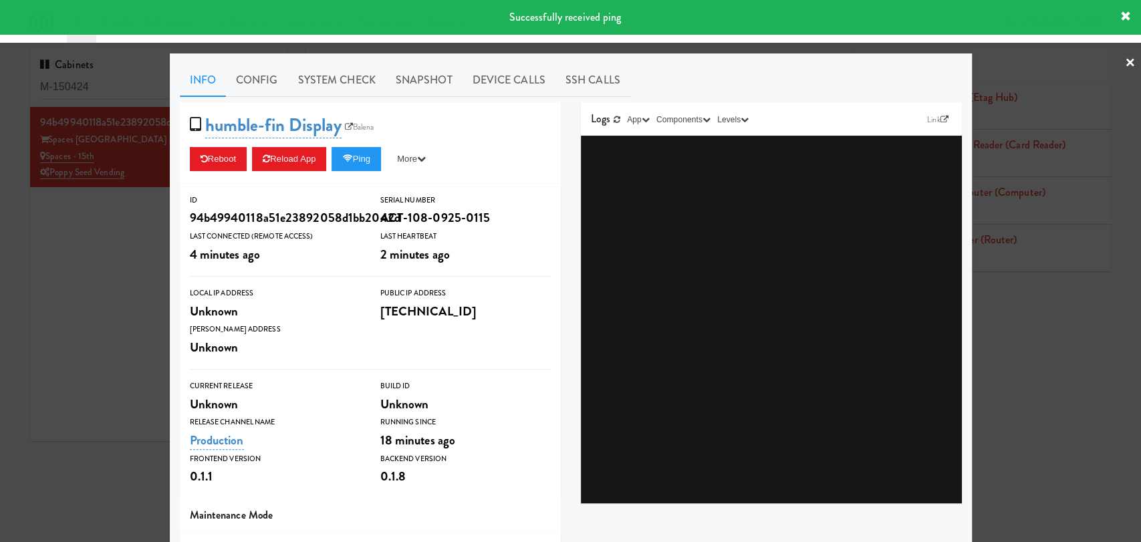
click at [122, 249] on div at bounding box center [570, 271] width 1141 height 542
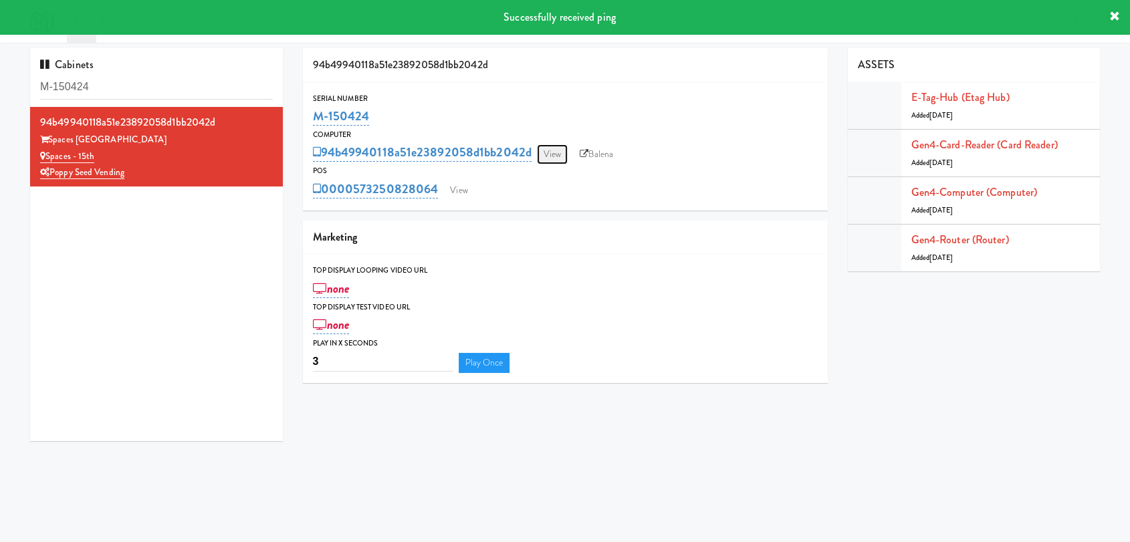
click at [545, 146] on link "View" at bounding box center [552, 154] width 31 height 20
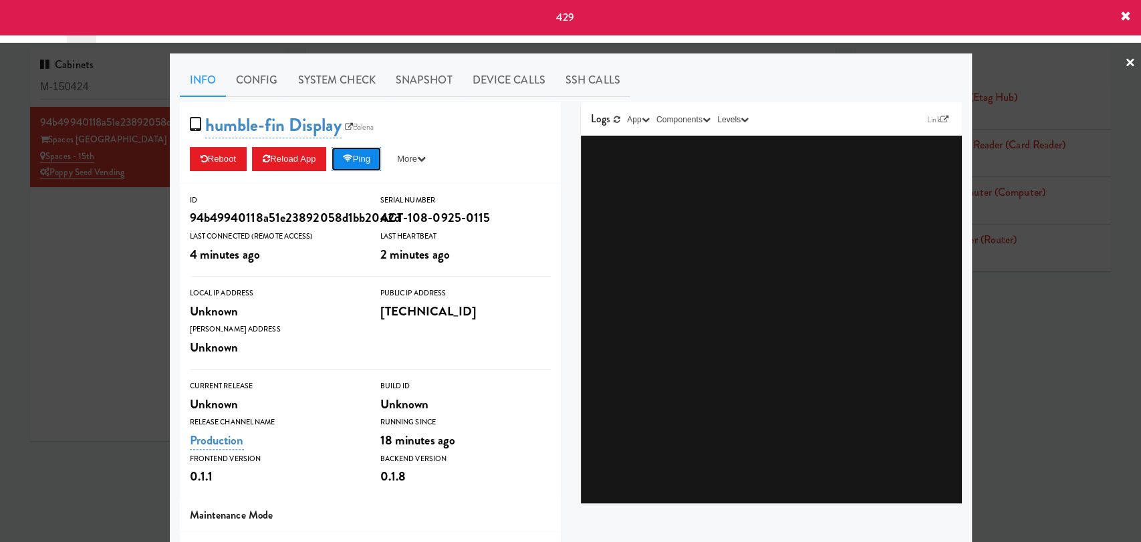
click at [356, 157] on button "Ping" at bounding box center [356, 159] width 49 height 24
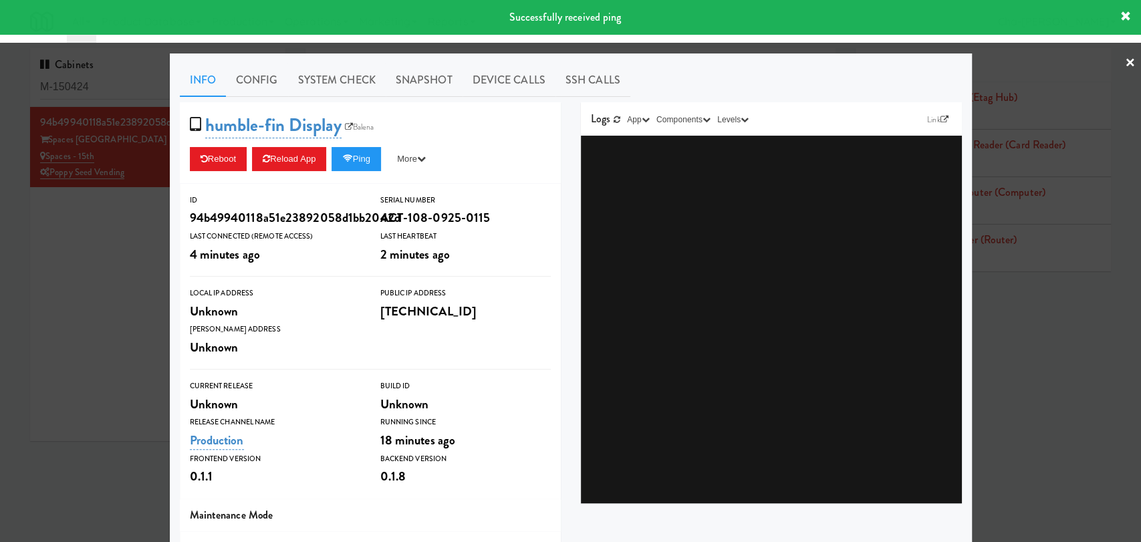
click at [80, 252] on div at bounding box center [570, 271] width 1141 height 542
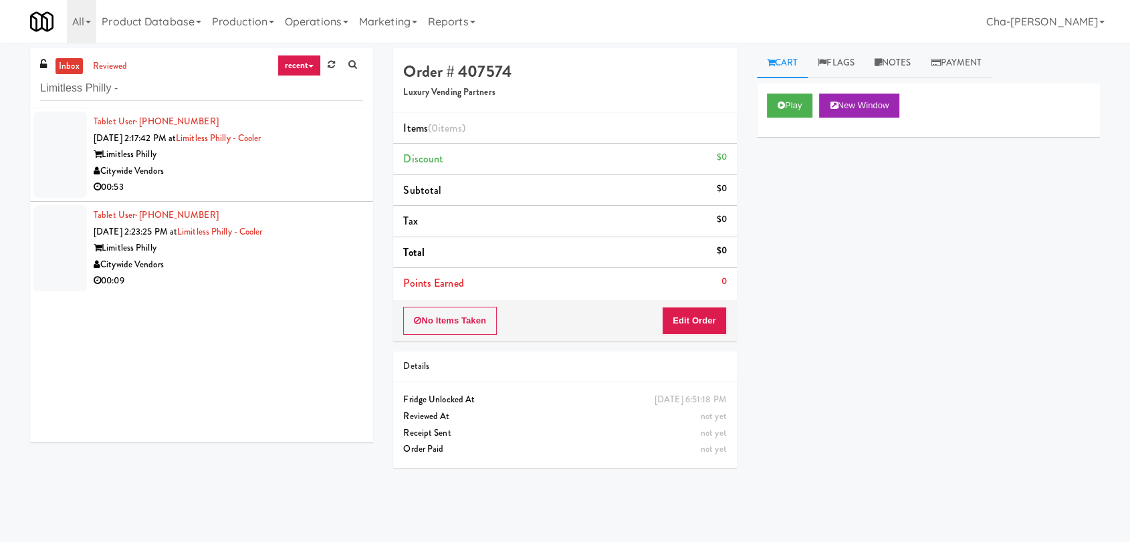
click at [144, 92] on input "Limitless Philly -" at bounding box center [201, 88] width 323 height 25
drag, startPoint x: 0, startPoint y: 0, endPoint x: 144, endPoint y: 92, distance: 171.3
click at [144, 92] on input "Limitless Philly -" at bounding box center [201, 88] width 323 height 25
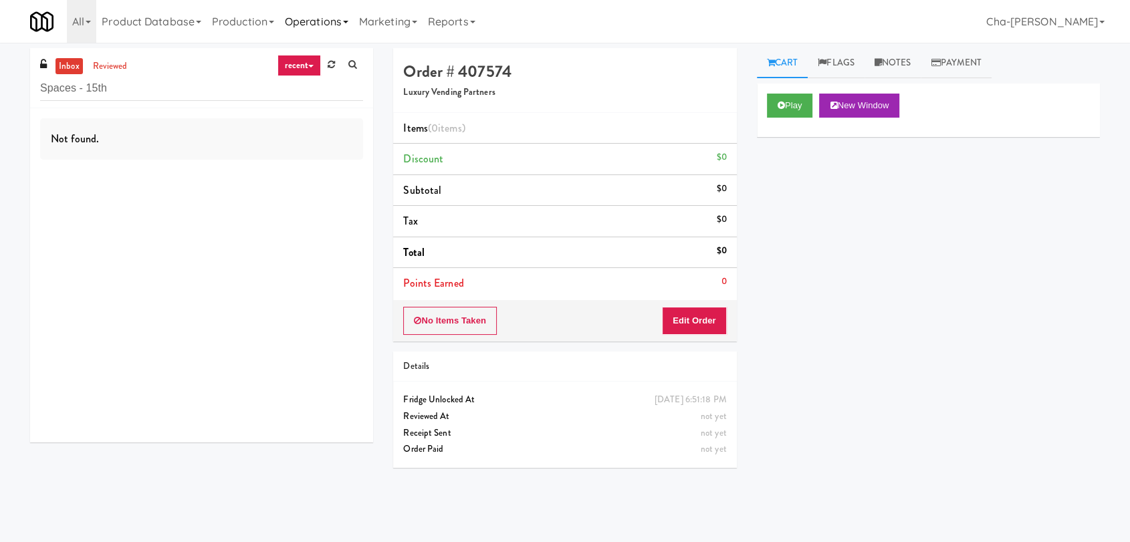
type input "Spaces - 15th"
click at [349, 24] on link "Operations" at bounding box center [316, 21] width 74 height 43
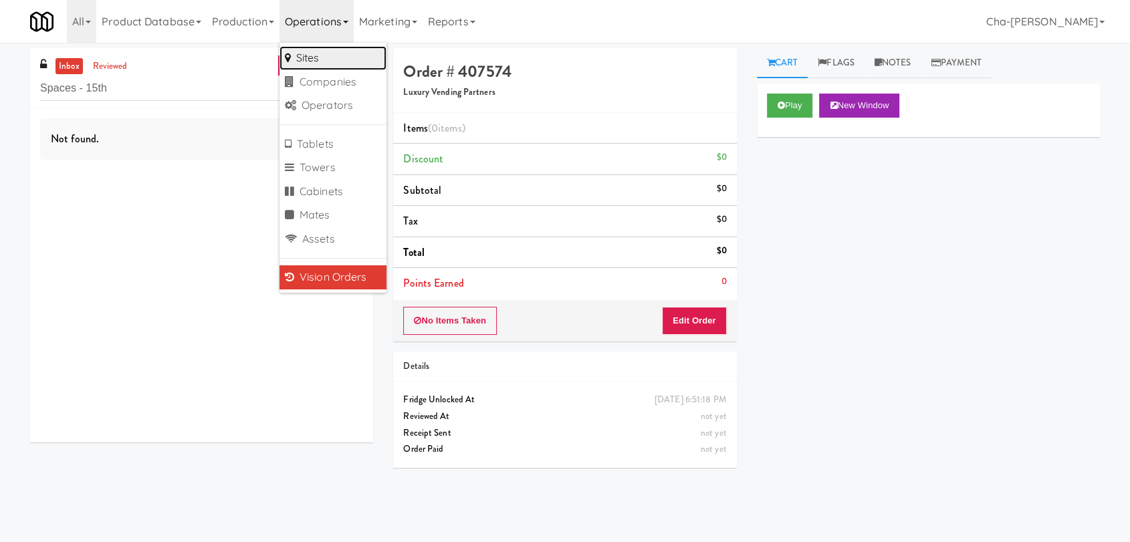
click at [319, 60] on link "Sites" at bounding box center [332, 58] width 107 height 24
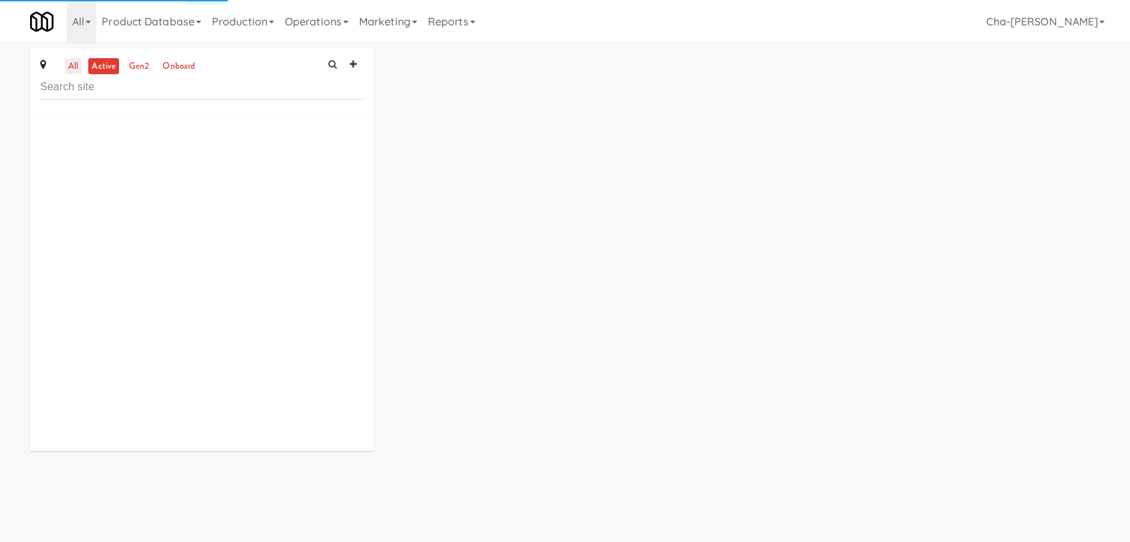
click at [76, 61] on link "all" at bounding box center [73, 66] width 17 height 17
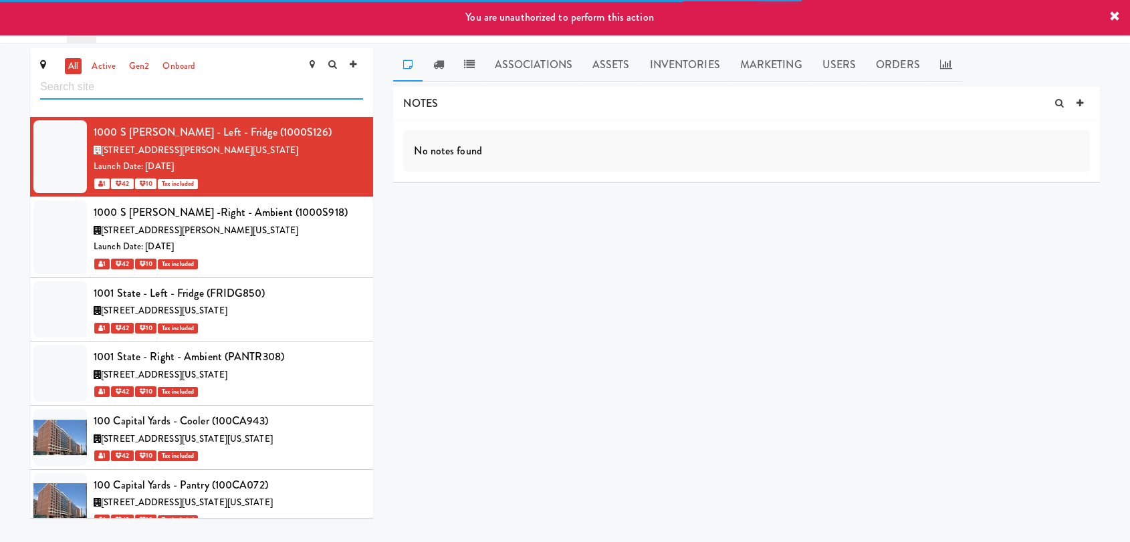
paste input "Spaces - 15th"
drag, startPoint x: 103, startPoint y: 88, endPoint x: 128, endPoint y: 94, distance: 25.5
click at [104, 88] on input "Spaces - 15th" at bounding box center [201, 87] width 323 height 25
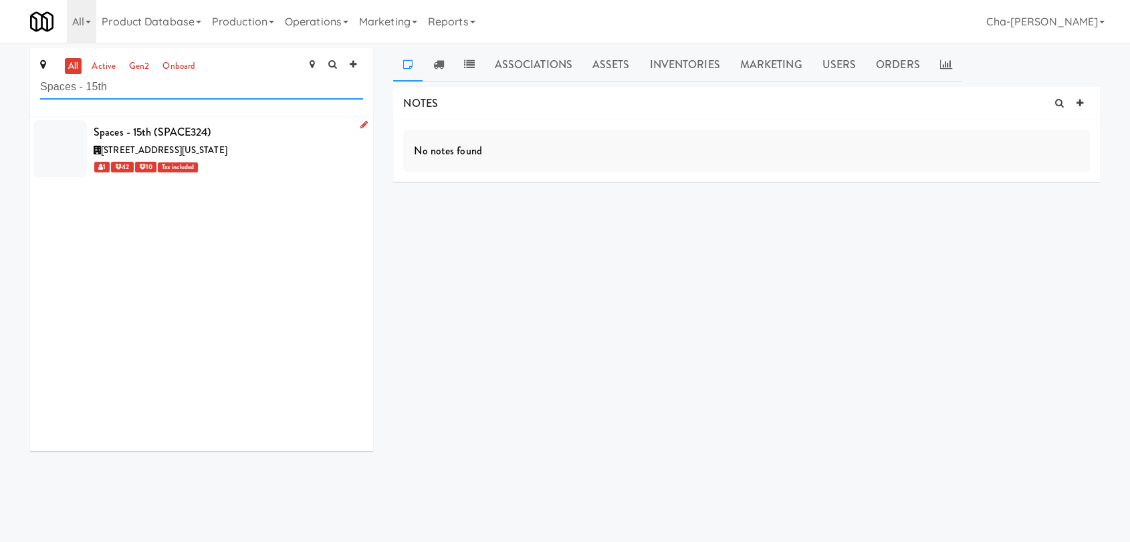
type input "Spaces - 15th"
click at [360, 124] on icon at bounding box center [363, 124] width 7 height 9
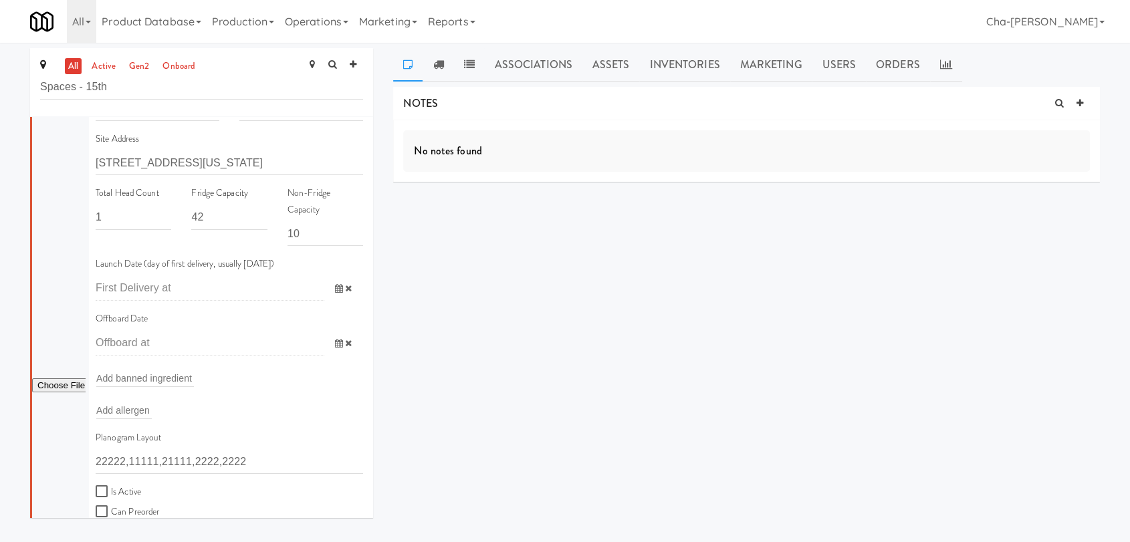
scroll to position [370, 0]
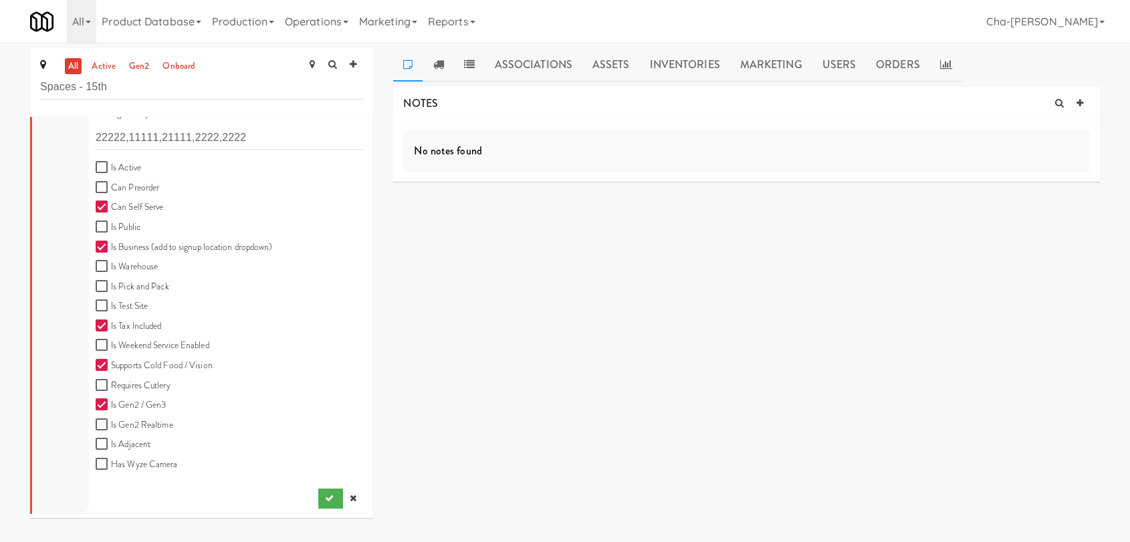
click at [121, 165] on label "Is Active" at bounding box center [118, 168] width 45 height 17
click at [111, 165] on input "Is Active" at bounding box center [103, 167] width 15 height 11
checkbox input "true"
click at [325, 501] on icon "submit" at bounding box center [329, 498] width 9 height 9
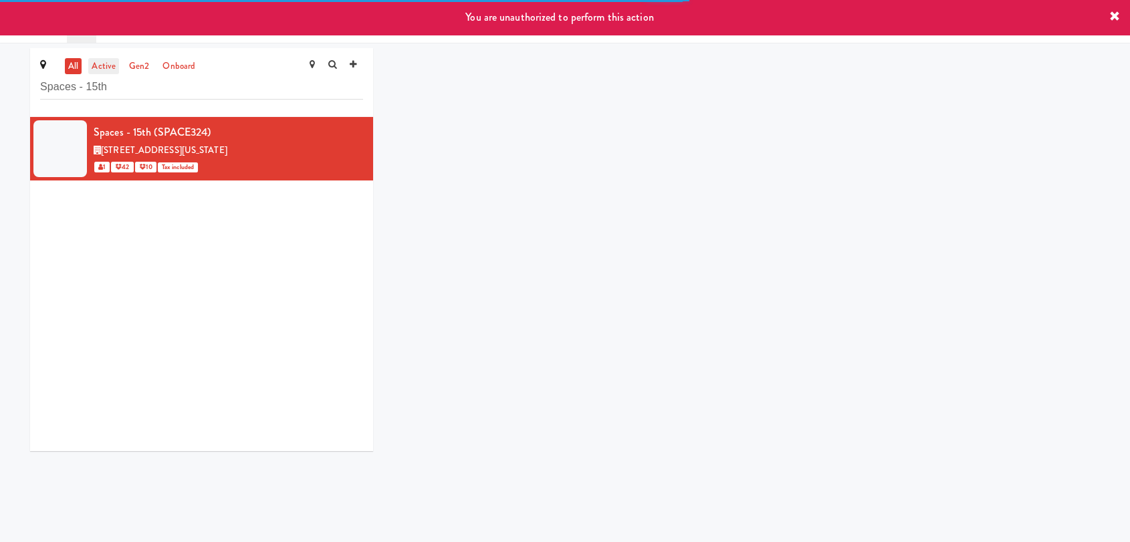
click at [102, 65] on link "active" at bounding box center [103, 66] width 31 height 17
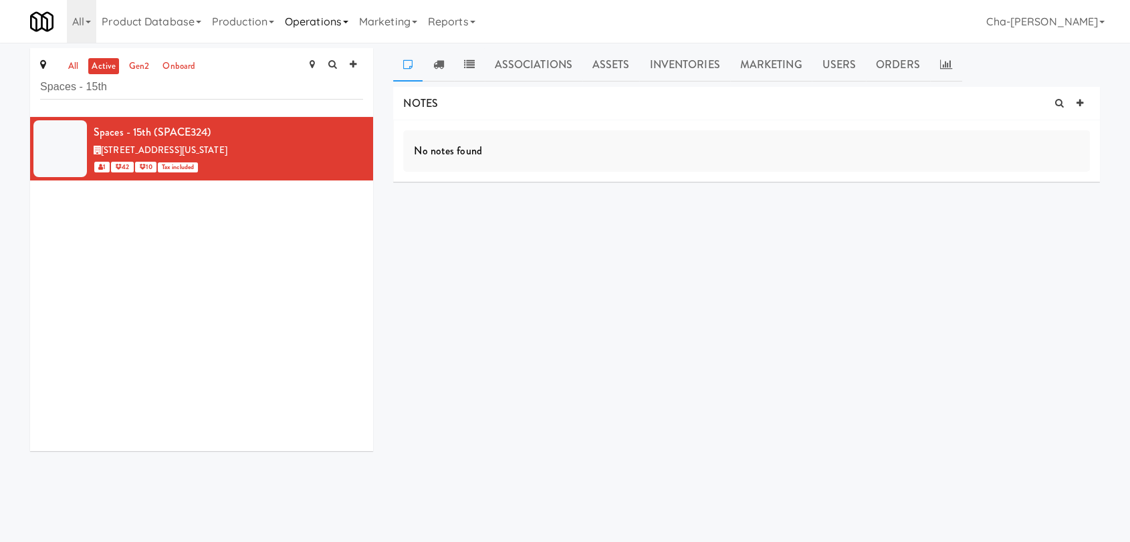
click at [309, 23] on link "Operations" at bounding box center [316, 21] width 74 height 43
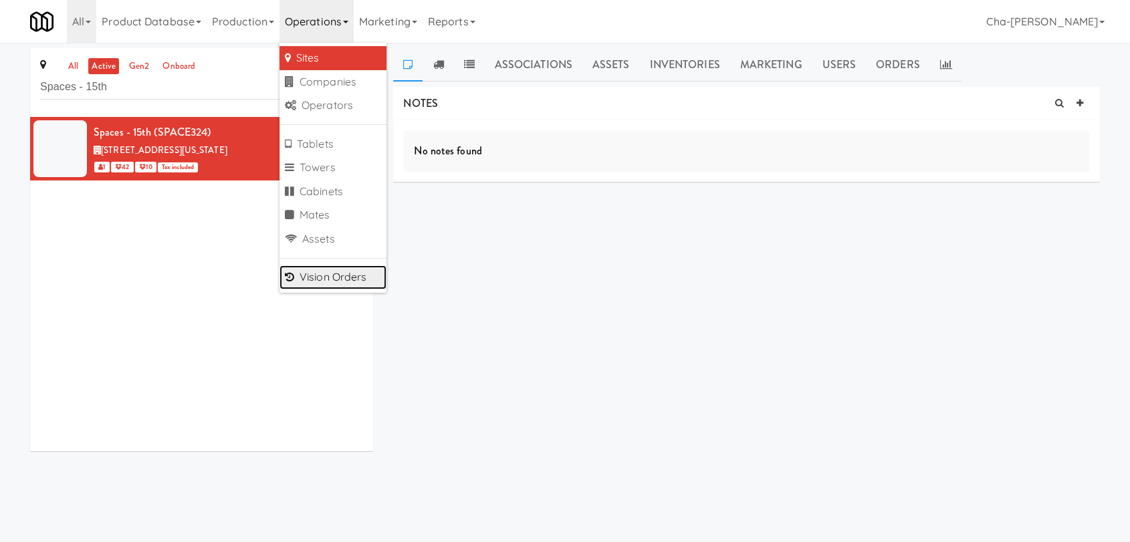
click at [337, 273] on link "Vision Orders" at bounding box center [332, 277] width 107 height 24
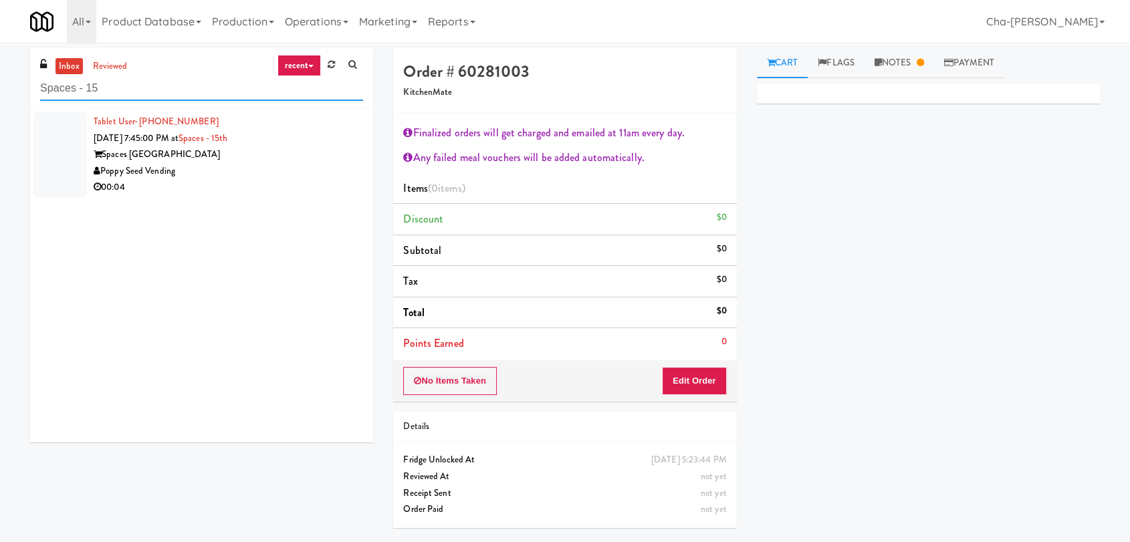
type input "Spaces - 15"
click at [254, 147] on div "Spaces [GEOGRAPHIC_DATA]" at bounding box center [228, 154] width 269 height 17
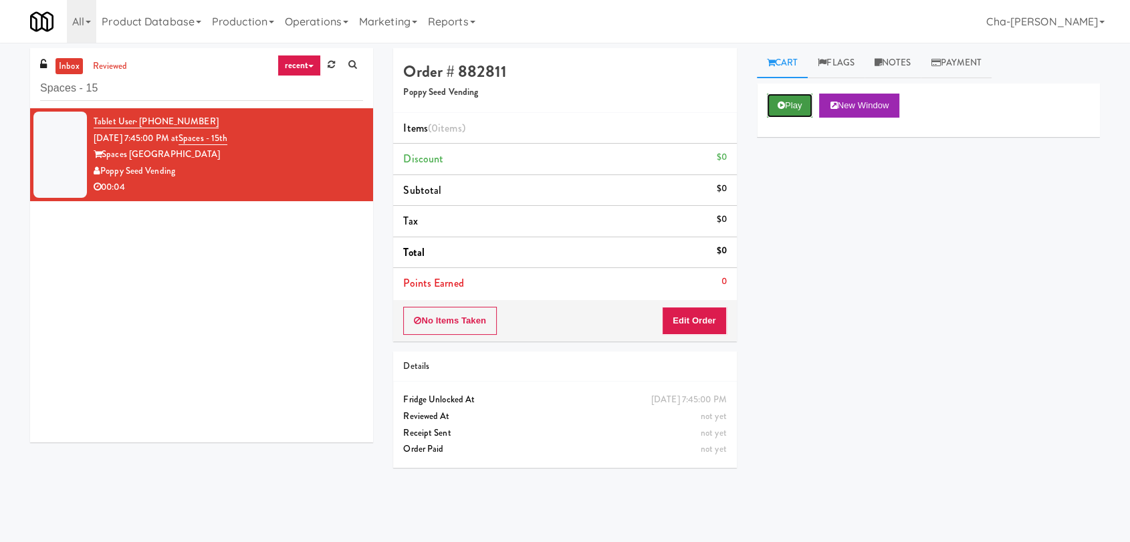
click at [791, 106] on button "Play" at bounding box center [790, 106] width 46 height 24
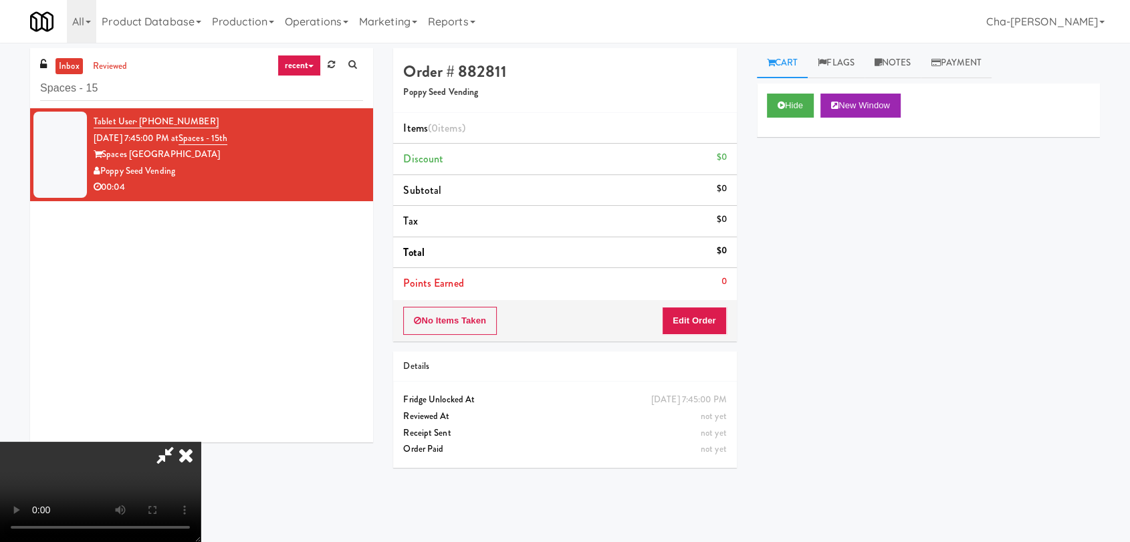
click at [201, 442] on icon at bounding box center [185, 455] width 29 height 27
